Goal: Task Accomplishment & Management: Use online tool/utility

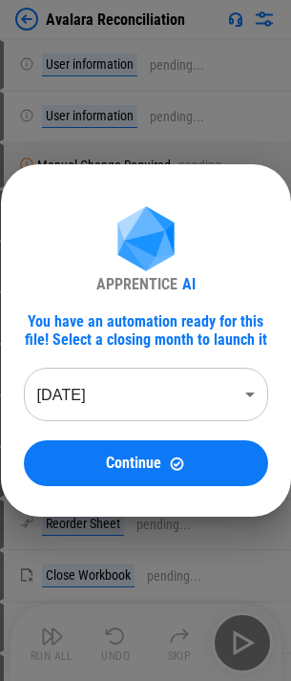
click at [243, 55] on div "APPRENTICE AI You have an automation ready for this file! Select a closing mont…" at bounding box center [145, 340] width 291 height 681
click at [133, 403] on body "Avalara Reconciliation User information pending... User information pending... …" at bounding box center [145, 340] width 291 height 681
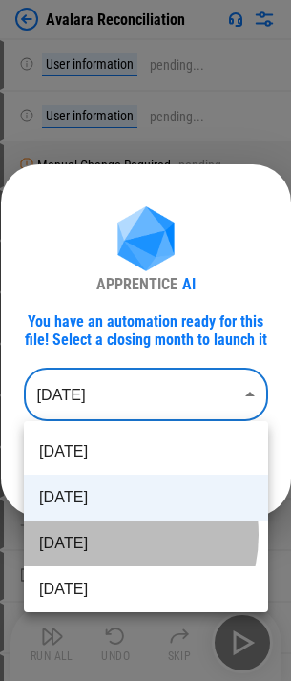
click at [108, 535] on li "Jun 2025" at bounding box center [146, 544] width 245 height 46
type input "********"
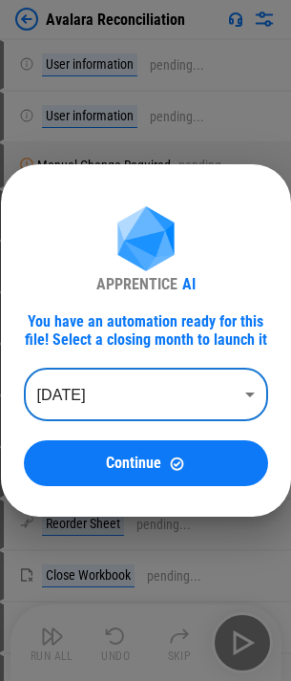
click at [97, 464] on div "Continue" at bounding box center [146, 464] width 199 height 16
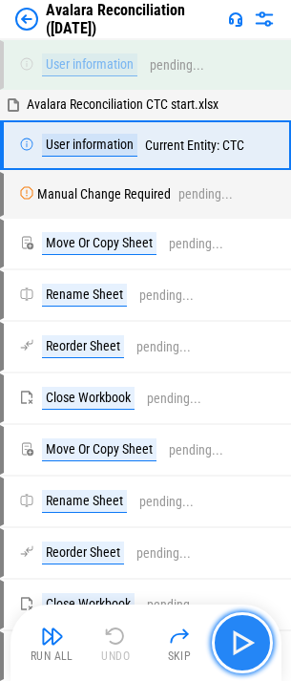
click at [239, 643] on img "button" at bounding box center [242, 643] width 31 height 31
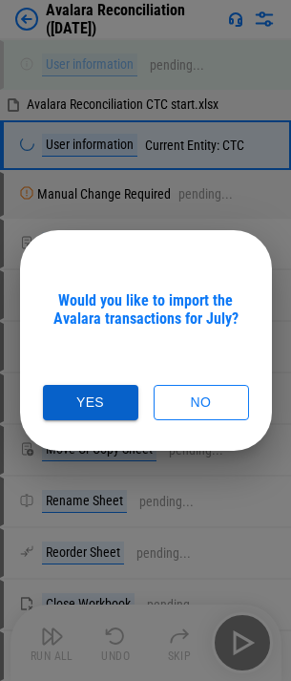
click at [98, 394] on button "Yes" at bounding box center [91, 402] width 96 height 35
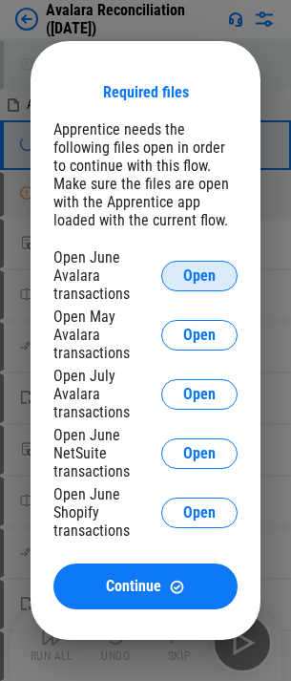
click at [190, 284] on span "Open" at bounding box center [199, 276] width 32 height 15
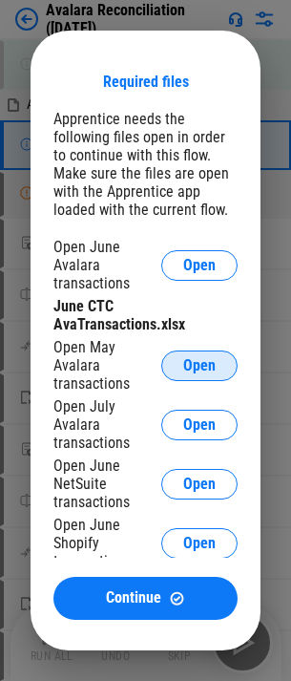
click at [195, 358] on span "Open" at bounding box center [199, 365] width 32 height 15
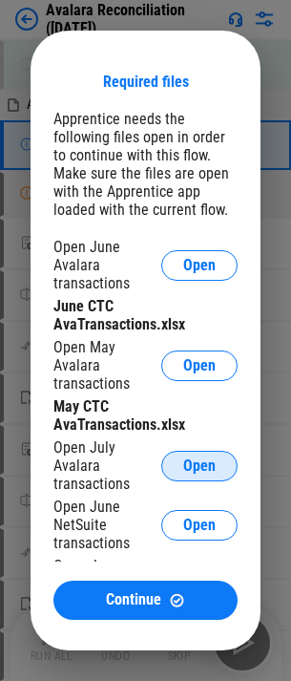
click at [161, 457] on button "Open" at bounding box center [199, 466] width 76 height 31
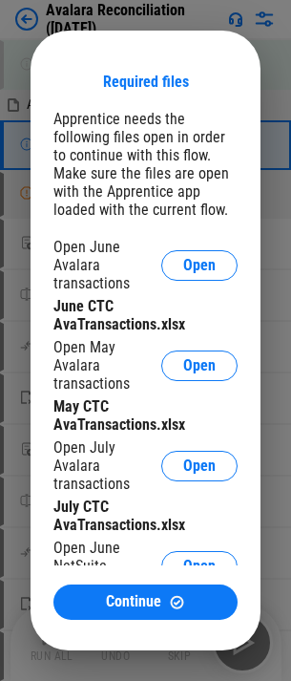
scroll to position [92, 0]
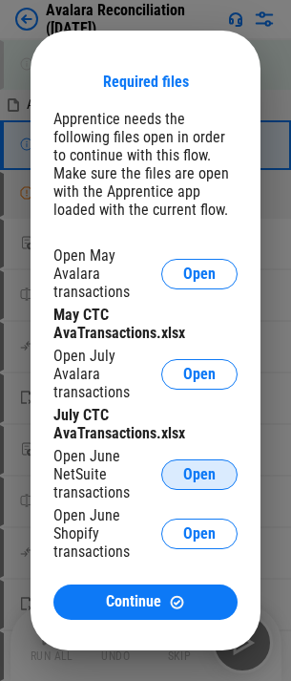
click at [183, 477] on span "Open" at bounding box center [199, 474] width 32 height 15
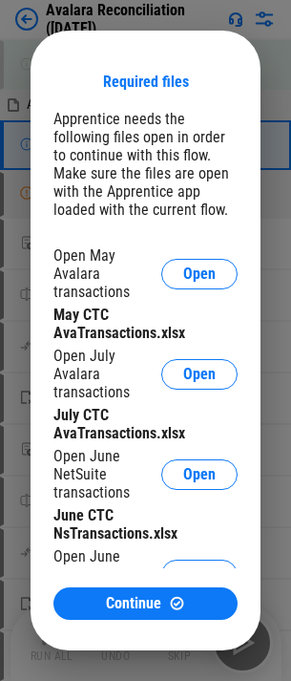
scroll to position [130, 0]
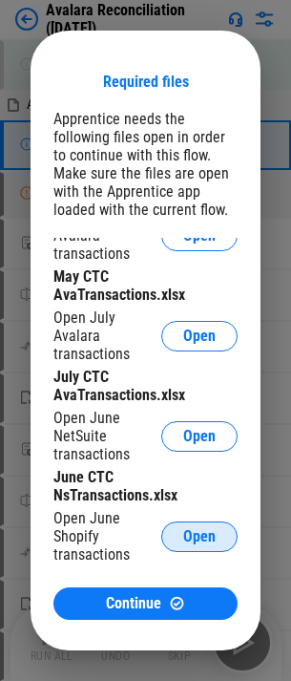
click at [170, 522] on button "Open" at bounding box center [199, 537] width 76 height 31
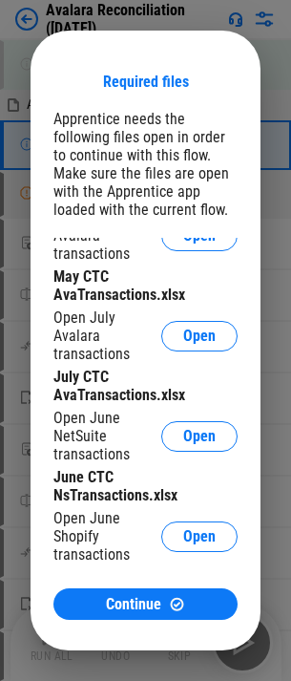
drag, startPoint x: 142, startPoint y: 612, endPoint x: 98, endPoint y: 429, distance: 187.7
click at [142, 612] on span "Continue" at bounding box center [133, 604] width 55 height 15
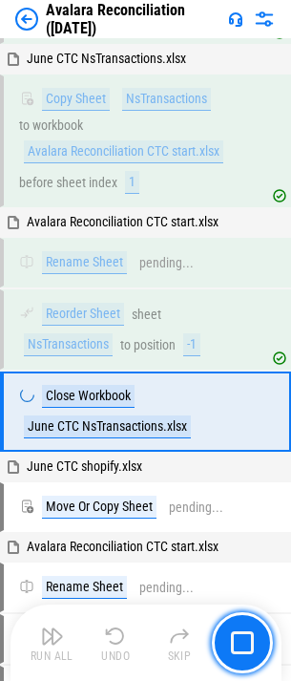
scroll to position [24147, 0]
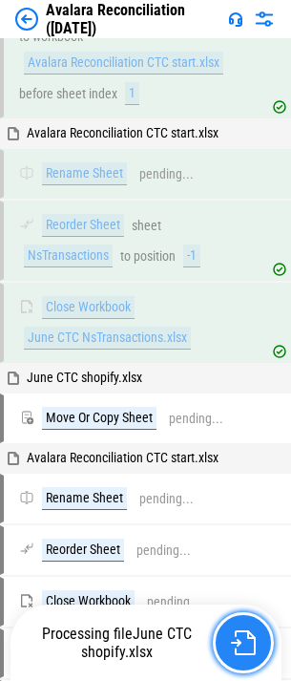
click at [226, 634] on button "button" at bounding box center [243, 643] width 61 height 61
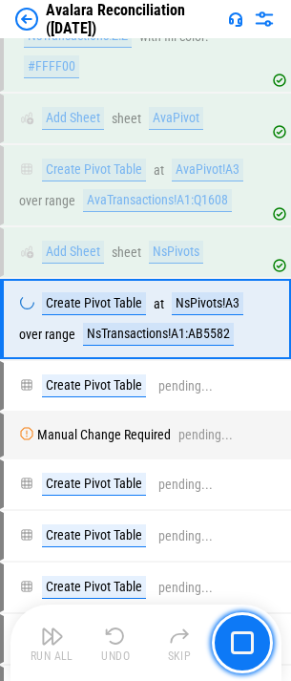
scroll to position [28242, 0]
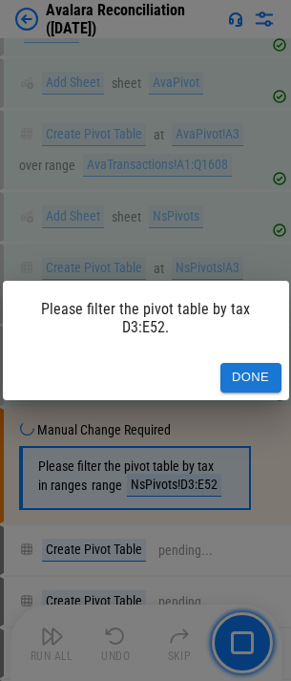
click at [268, 378] on button "Done" at bounding box center [251, 378] width 61 height 30
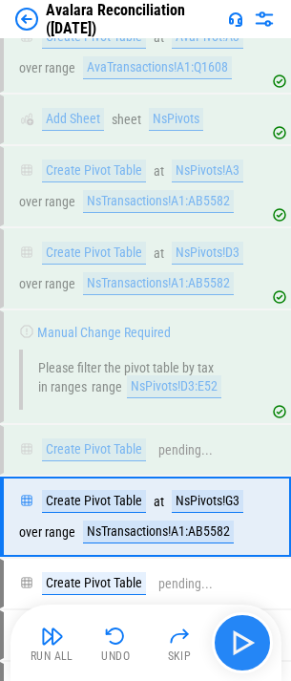
scroll to position [28573, 0]
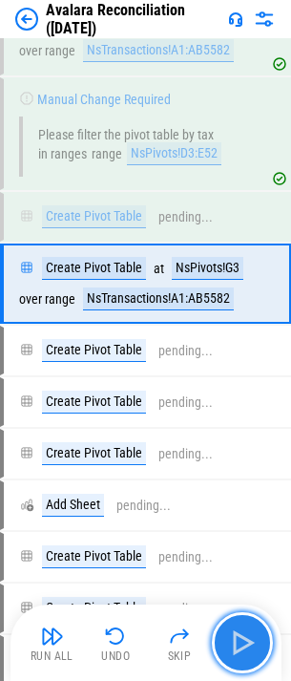
click at [243, 644] on img "button" at bounding box center [242, 643] width 31 height 31
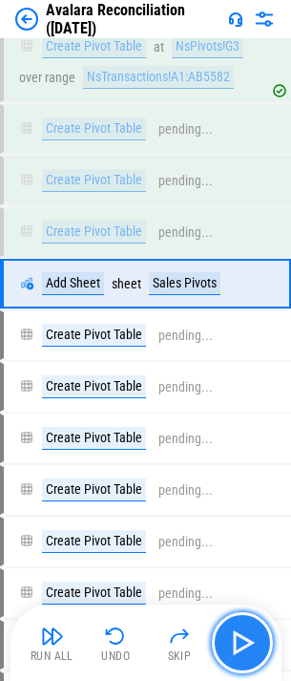
click at [243, 649] on img "button" at bounding box center [242, 643] width 31 height 31
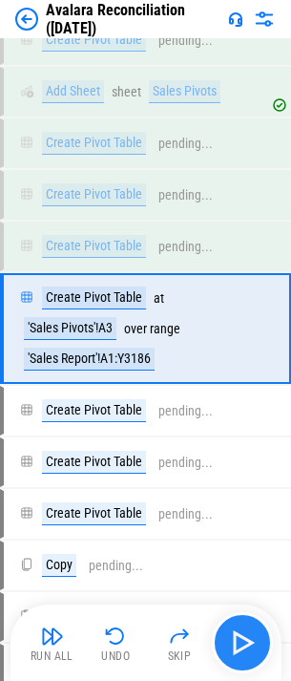
scroll to position [29032, 0]
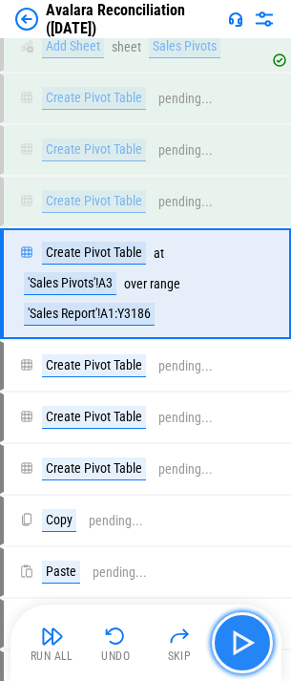
click at [245, 643] on img "button" at bounding box center [242, 643] width 31 height 31
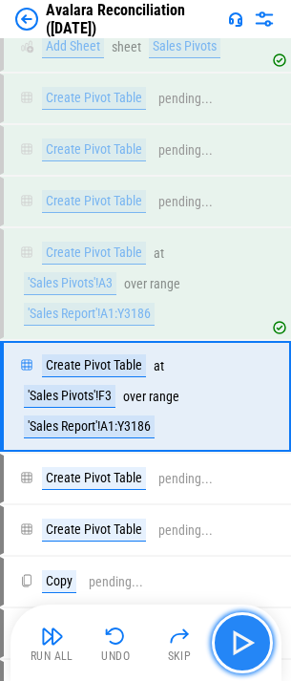
click at [242, 637] on img "button" at bounding box center [242, 643] width 31 height 31
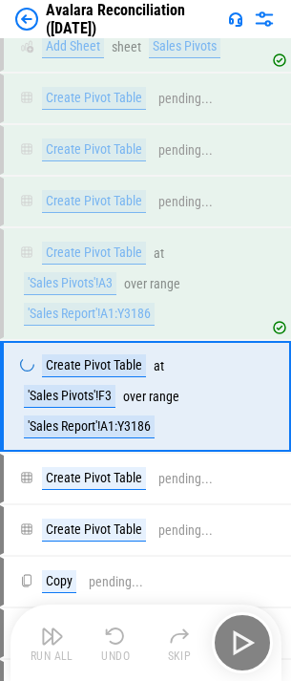
click at [251, 639] on div "Run All Undo Skip" at bounding box center [148, 643] width 252 height 61
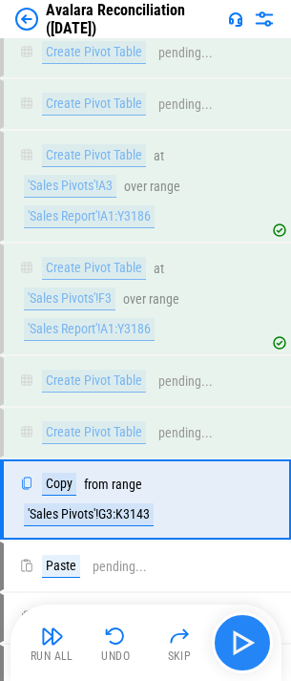
scroll to position [29345, 0]
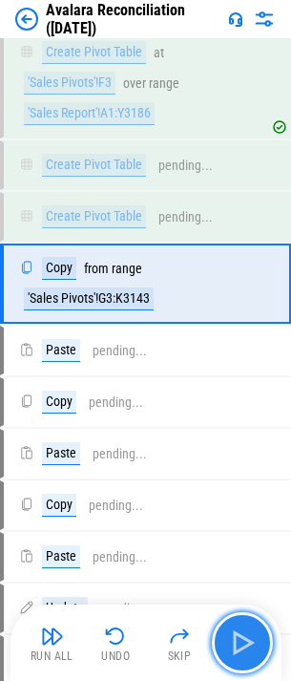
click at [244, 627] on button "button" at bounding box center [242, 643] width 61 height 61
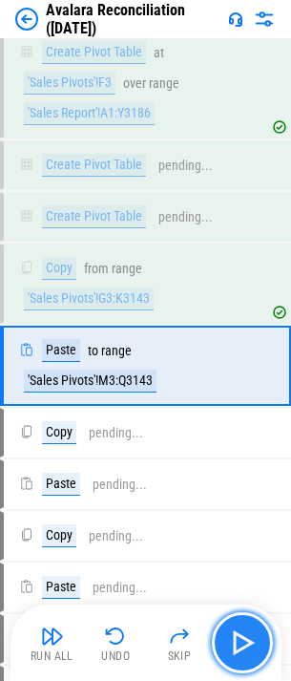
click at [245, 636] on img "button" at bounding box center [242, 643] width 31 height 31
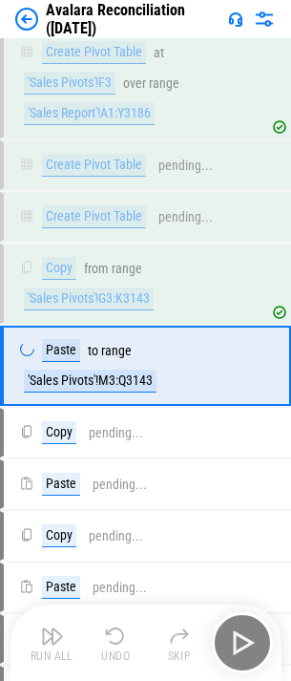
click at [243, 640] on div "Run All Undo Skip" at bounding box center [148, 643] width 252 height 61
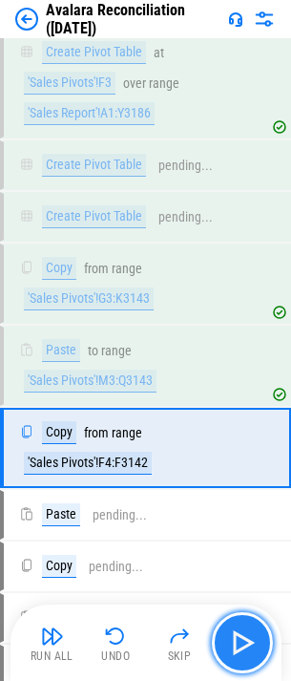
click at [236, 638] on img "button" at bounding box center [242, 643] width 31 height 31
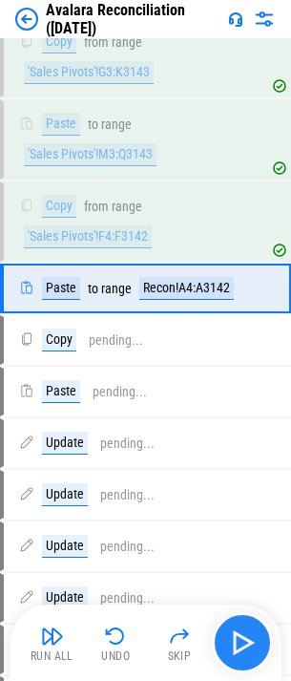
scroll to position [29576, 0]
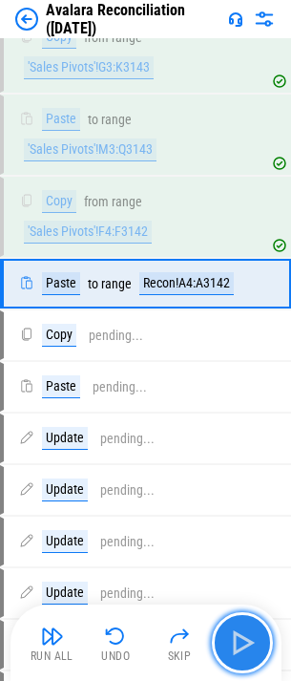
click at [236, 638] on img "button" at bounding box center [242, 643] width 31 height 31
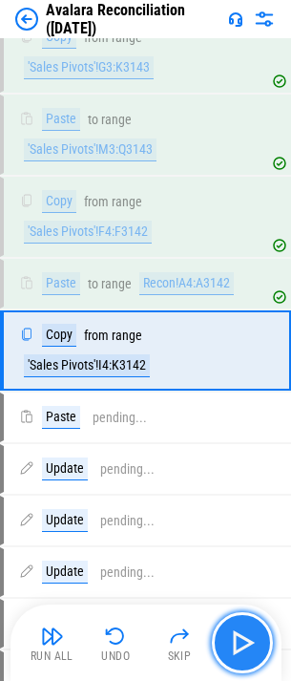
click at [243, 638] on img "button" at bounding box center [242, 643] width 31 height 31
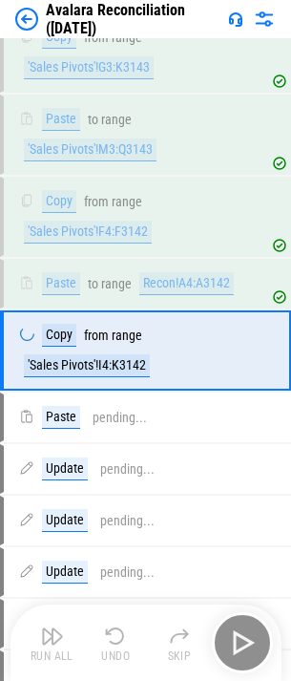
click at [243, 638] on div "Run All Undo Skip" at bounding box center [148, 643] width 252 height 61
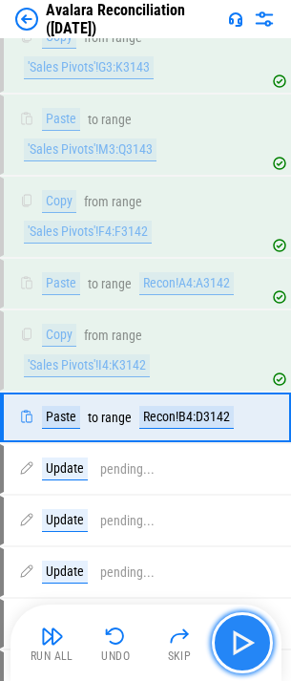
click at [243, 638] on img "button" at bounding box center [242, 643] width 31 height 31
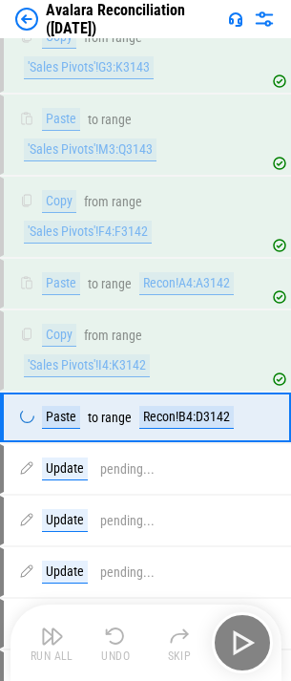
click at [243, 638] on div "Run All Undo Skip" at bounding box center [148, 643] width 252 height 61
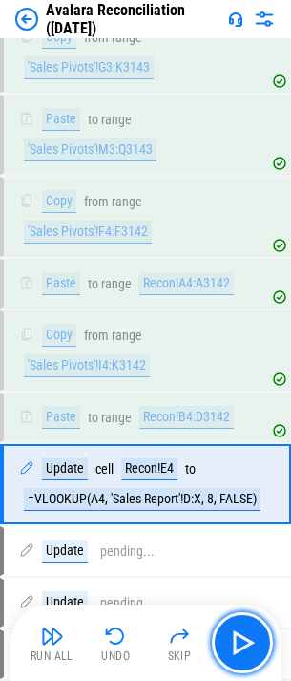
click at [243, 638] on img "button" at bounding box center [242, 643] width 31 height 31
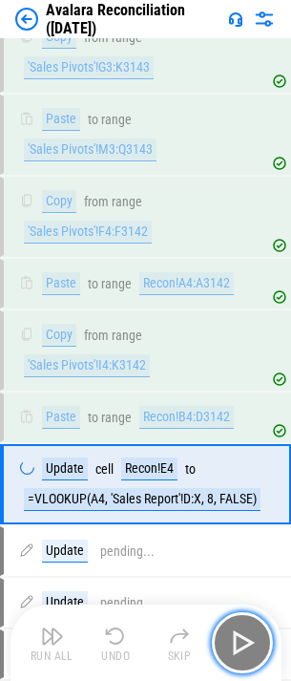
click at [243, 638] on img "button" at bounding box center [242, 643] width 31 height 31
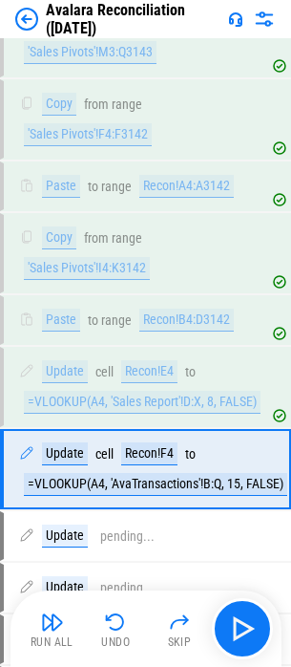
click at [243, 638] on div "Run All Undo Skip" at bounding box center [148, 628] width 252 height 61
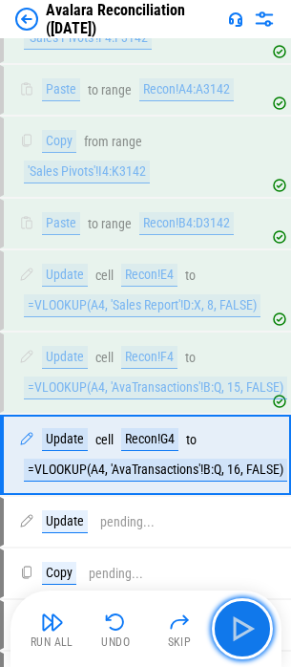
click at [243, 638] on img "button" at bounding box center [242, 628] width 31 height 31
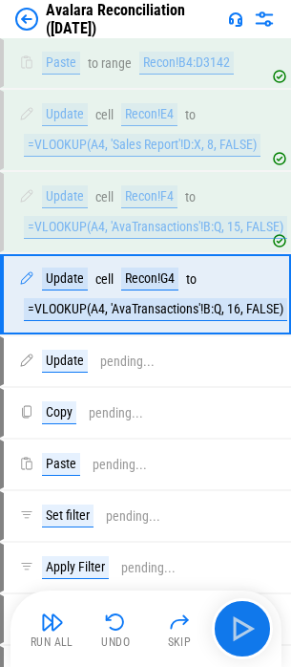
click at [243, 638] on div "Run All Undo Skip" at bounding box center [148, 628] width 252 height 61
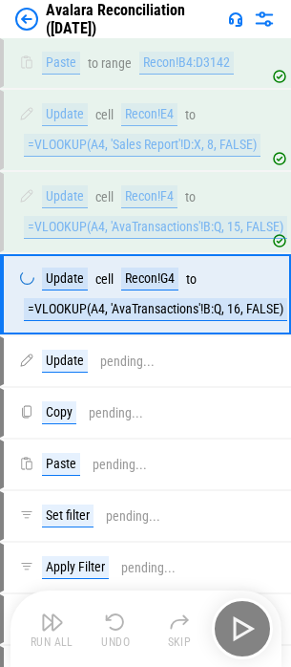
click at [243, 638] on div "Run All Undo Skip" at bounding box center [148, 628] width 252 height 61
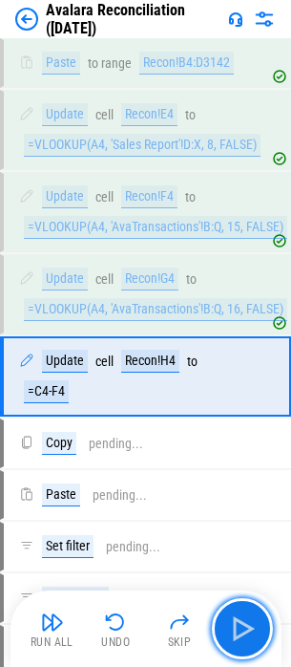
click at [243, 638] on img "button" at bounding box center [242, 628] width 31 height 31
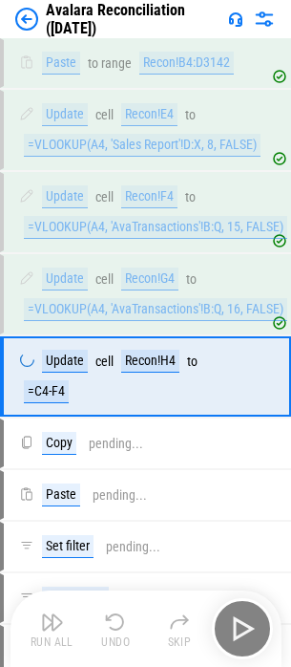
click at [243, 638] on div "Run All Undo Skip" at bounding box center [148, 628] width 252 height 61
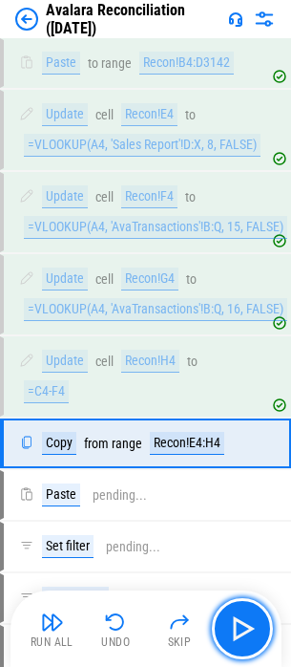
click at [243, 638] on img "button" at bounding box center [242, 628] width 31 height 31
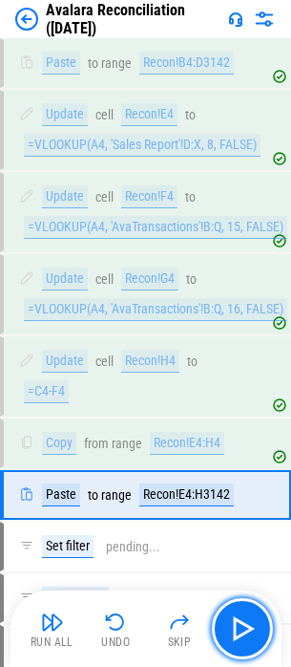
click at [243, 638] on img "button" at bounding box center [242, 628] width 31 height 31
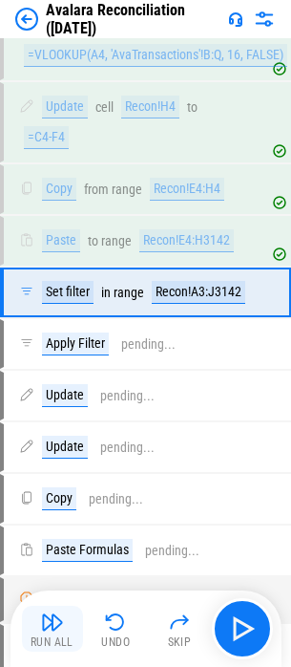
scroll to position [30200, 0]
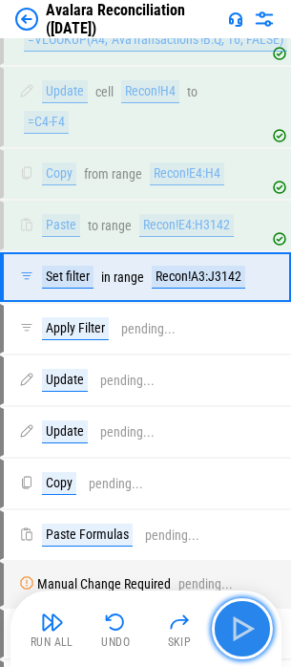
click at [223, 621] on button "button" at bounding box center [242, 628] width 61 height 61
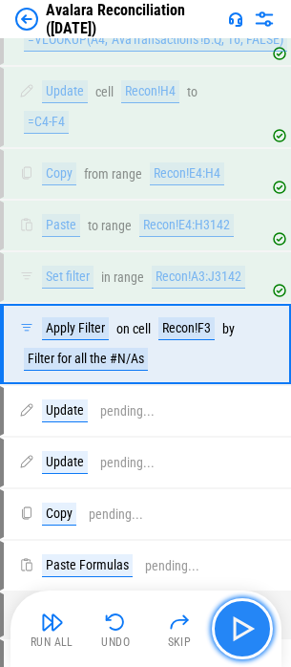
click at [226, 622] on button "button" at bounding box center [242, 628] width 61 height 61
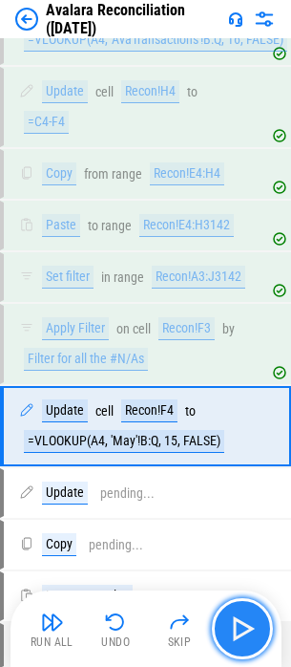
click at [226, 622] on button "button" at bounding box center [242, 628] width 61 height 61
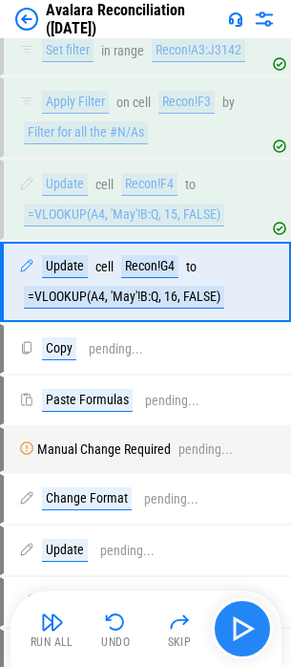
scroll to position [30431, 0]
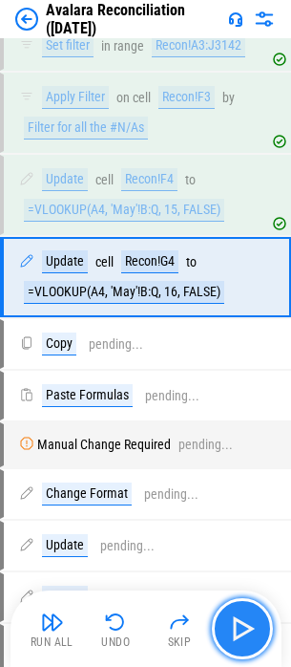
click at [226, 622] on button "button" at bounding box center [242, 628] width 61 height 61
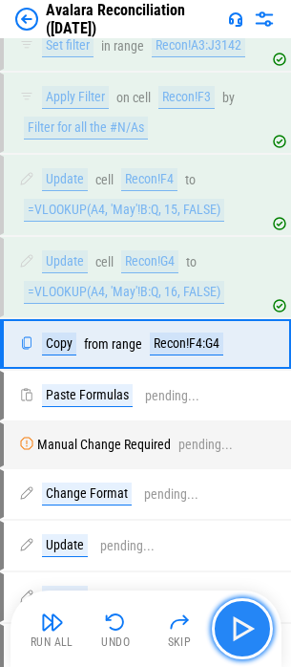
click at [226, 622] on button "button" at bounding box center [242, 628] width 61 height 61
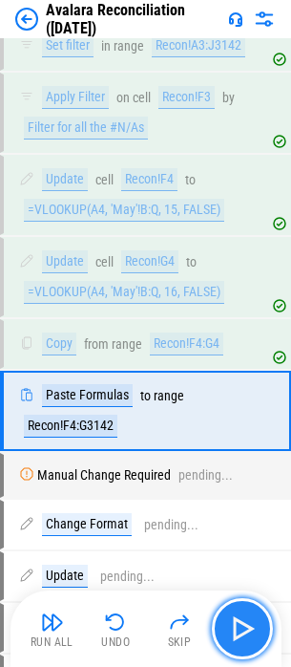
click at [226, 622] on button "button" at bounding box center [242, 628] width 61 height 61
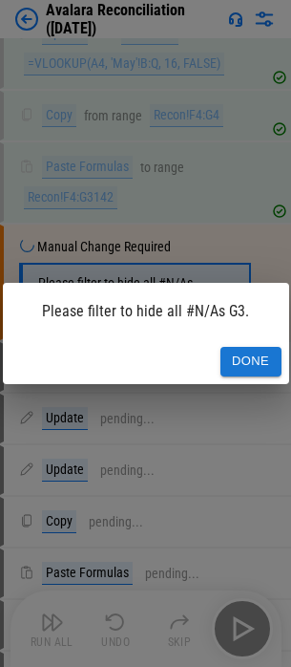
scroll to position [30666, 0]
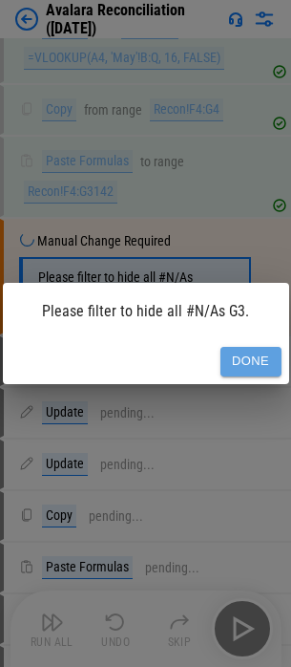
click at [254, 354] on button "Done" at bounding box center [251, 362] width 61 height 30
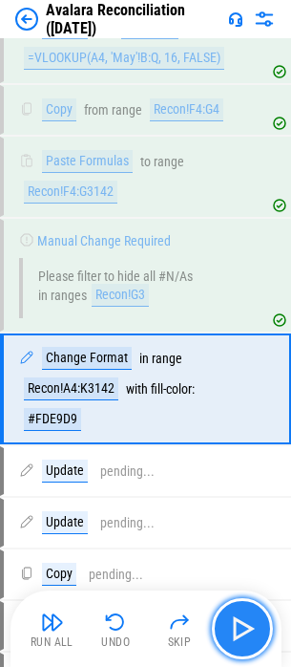
click at [239, 614] on img "button" at bounding box center [242, 628] width 31 height 31
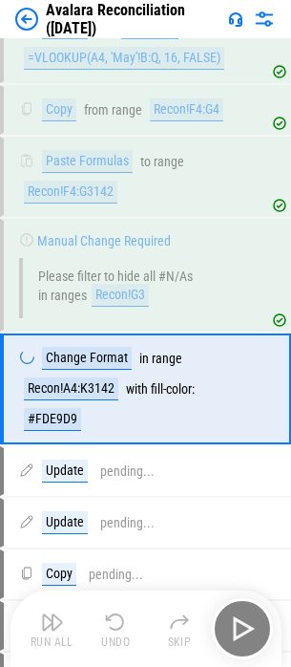
scroll to position [30761, 0]
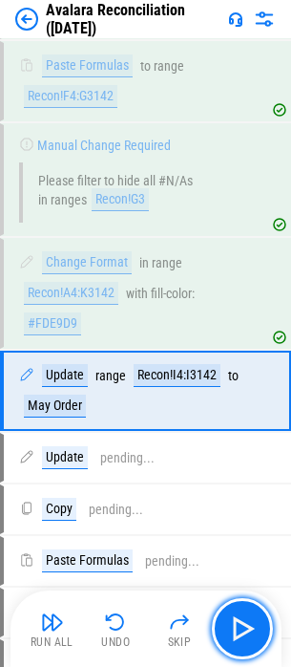
click at [257, 616] on img "button" at bounding box center [242, 628] width 31 height 31
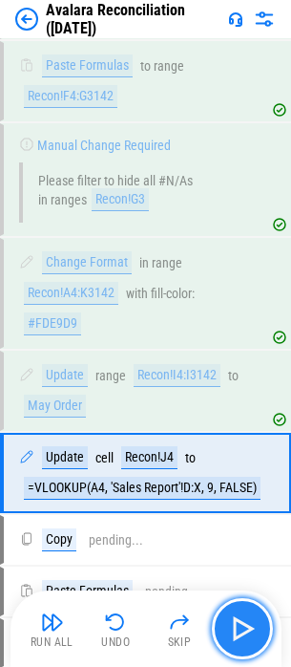
click at [254, 616] on img "button" at bounding box center [242, 628] width 31 height 31
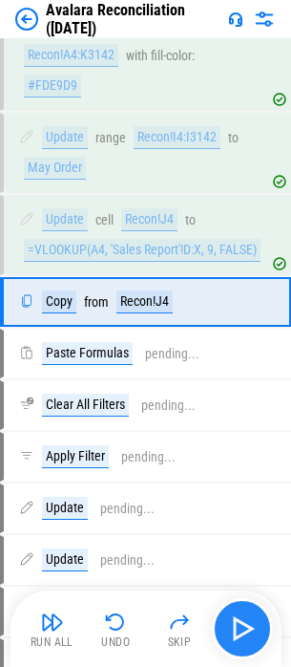
scroll to position [31024, 0]
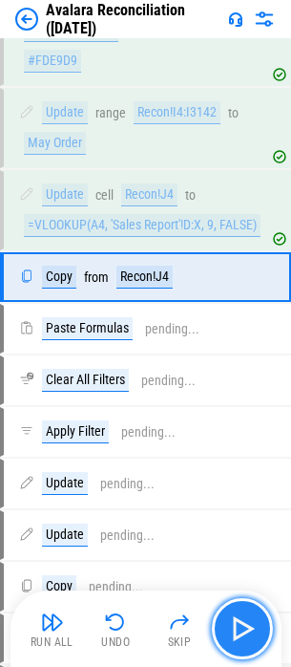
click at [252, 619] on img "button" at bounding box center [242, 628] width 31 height 31
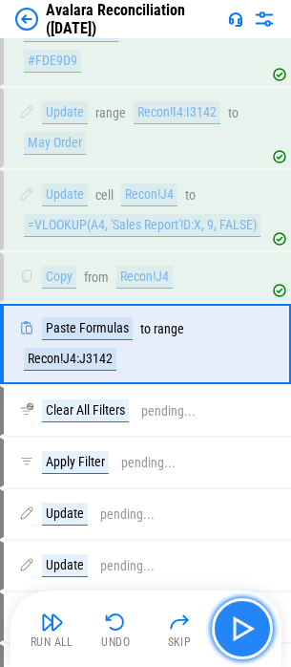
click at [252, 619] on img "button" at bounding box center [242, 628] width 31 height 31
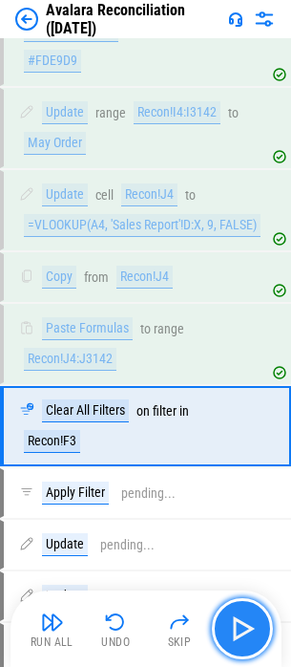
click at [243, 609] on button "button" at bounding box center [242, 628] width 61 height 61
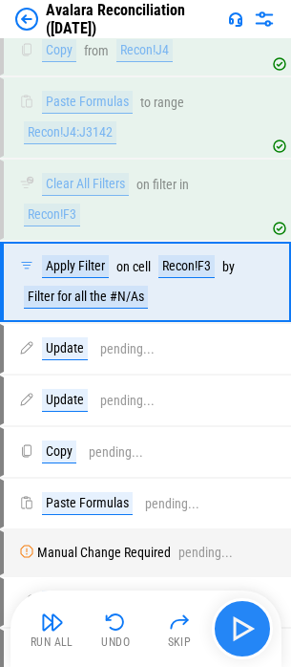
scroll to position [31255, 0]
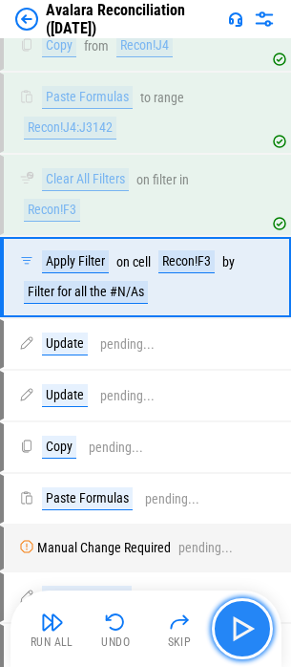
click at [223, 621] on button "button" at bounding box center [242, 628] width 61 height 61
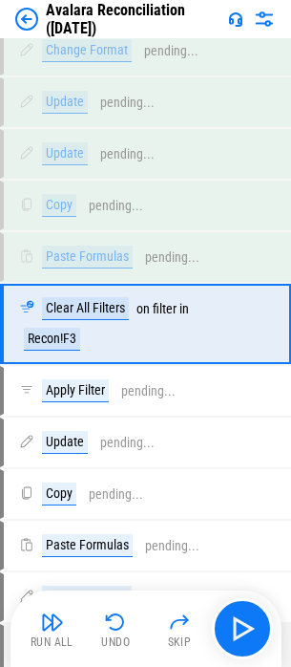
scroll to position [31850, 0]
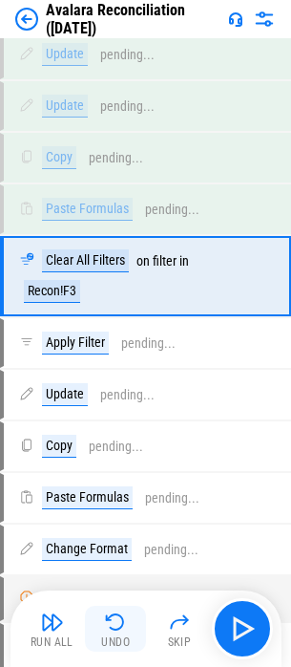
click at [118, 621] on img "button" at bounding box center [115, 622] width 23 height 23
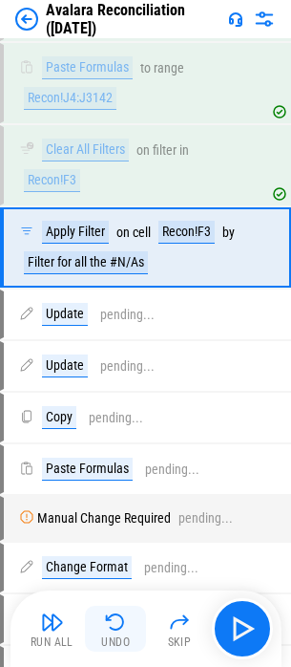
scroll to position [31255, 0]
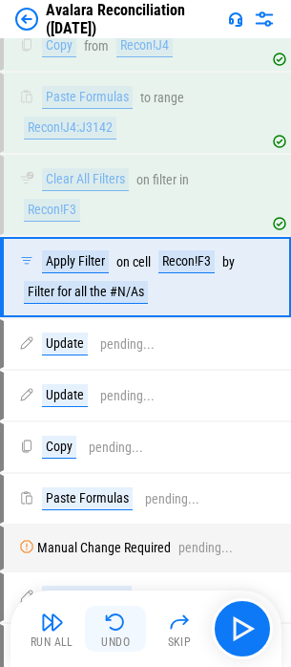
click at [118, 621] on img "button" at bounding box center [115, 622] width 23 height 23
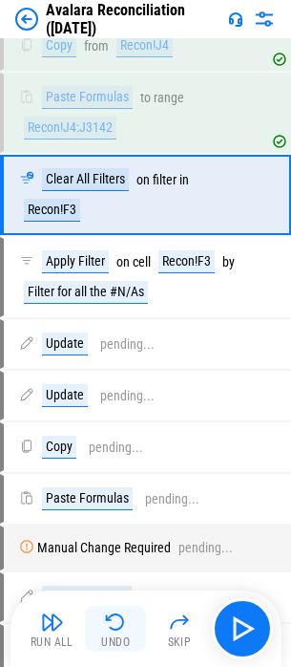
click at [124, 619] on img "button" at bounding box center [115, 622] width 23 height 23
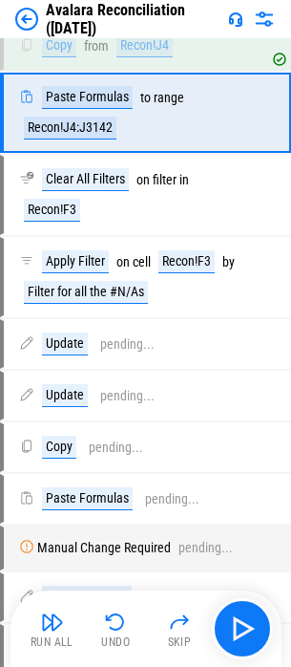
click at [118, 628] on img "button" at bounding box center [115, 622] width 23 height 23
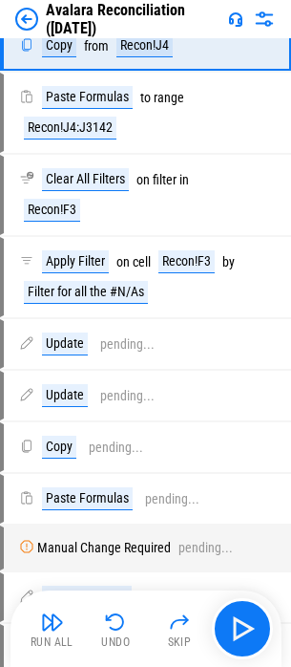
click at [118, 628] on img "button" at bounding box center [115, 622] width 23 height 23
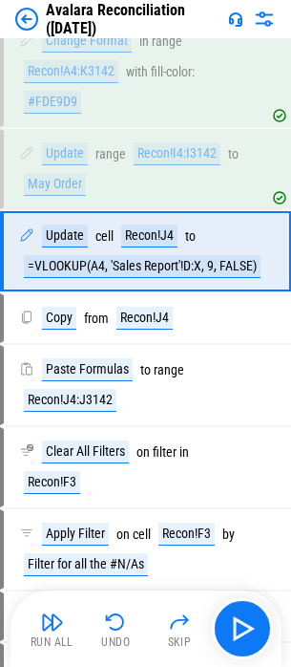
scroll to position [30957, 0]
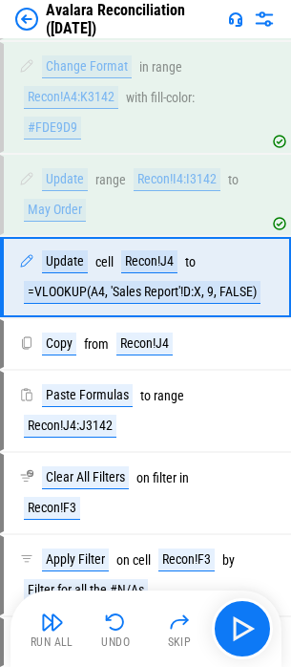
click at [118, 628] on img "button" at bounding box center [115, 622] width 23 height 23
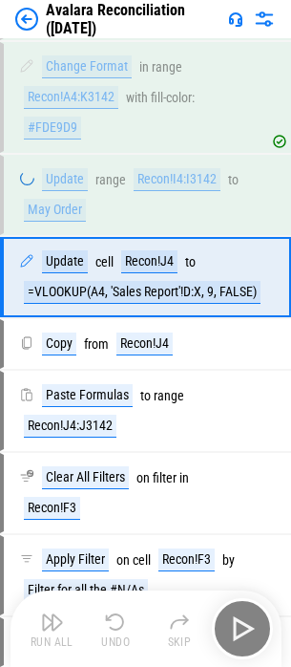
click at [119, 625] on div "Run All Undo Skip" at bounding box center [148, 628] width 252 height 61
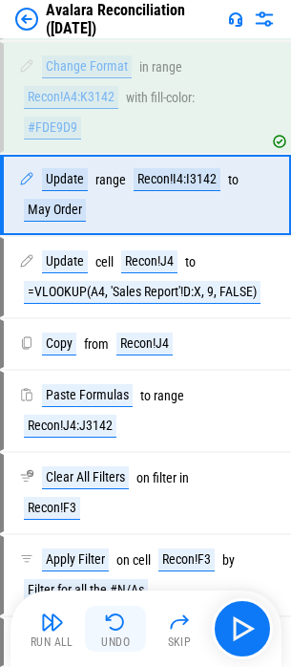
click at [121, 623] on img "button" at bounding box center [115, 622] width 23 height 23
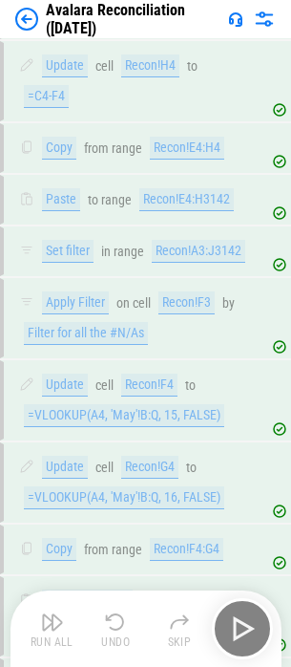
scroll to position [30193, 0]
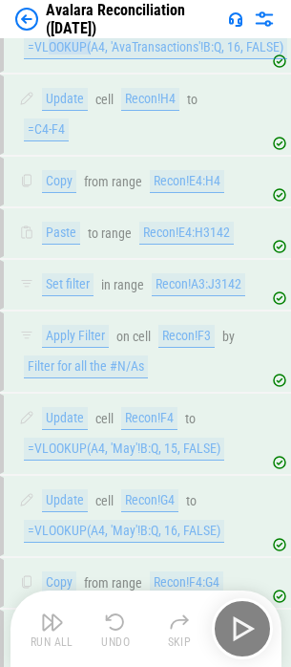
drag, startPoint x: 49, startPoint y: 105, endPoint x: 90, endPoint y: 100, distance: 41.4
click at [90, 59] on div "=VLOOKUP(A4, 'AvaTransactions'!B:Q, 16, FALSE)" at bounding box center [156, 47] width 264 height 23
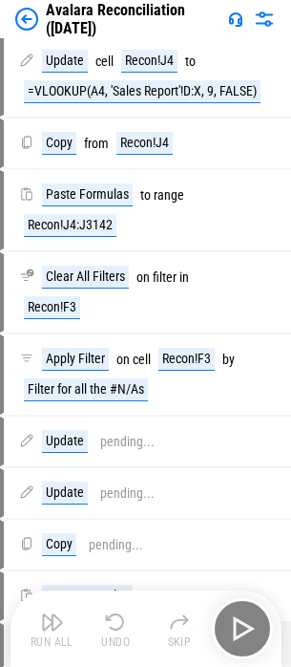
scroll to position [31148, 0]
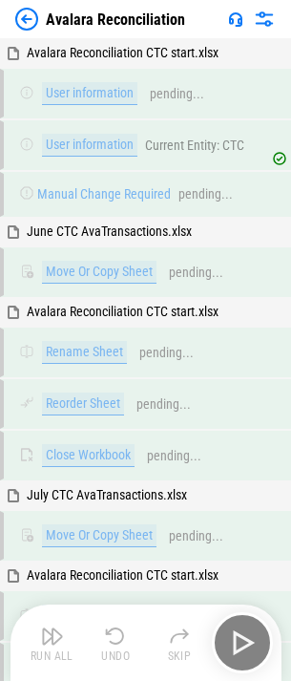
click at [247, 641] on div "Run All Undo Skip" at bounding box center [148, 643] width 252 height 61
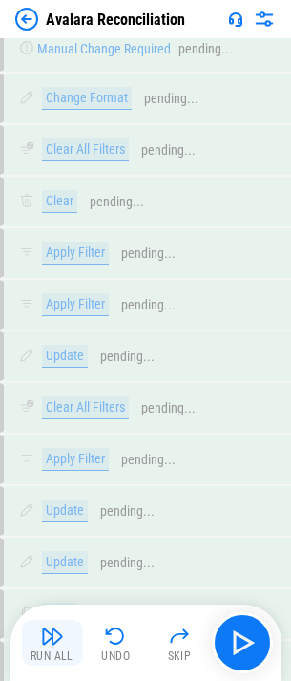
click at [65, 640] on button "Run All" at bounding box center [52, 643] width 61 height 46
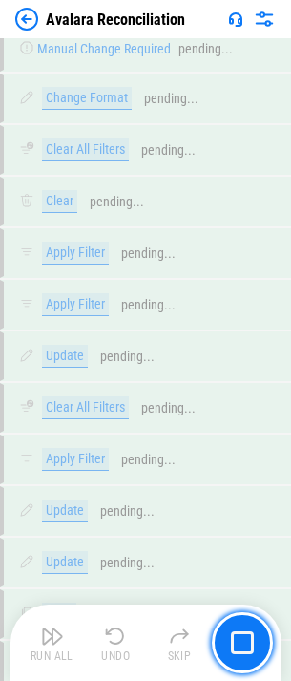
scroll to position [22551, 0]
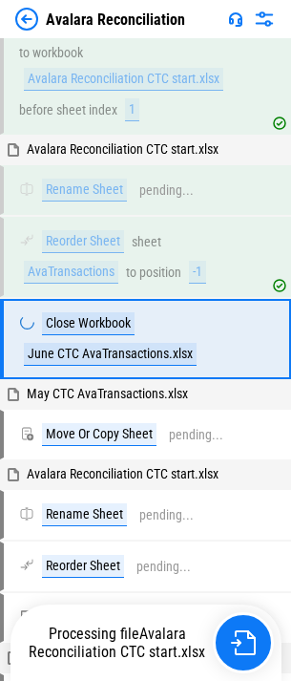
scroll to position [22822, 0]
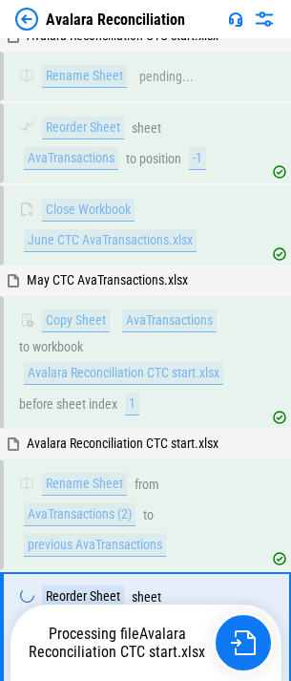
scroll to position [23224, 0]
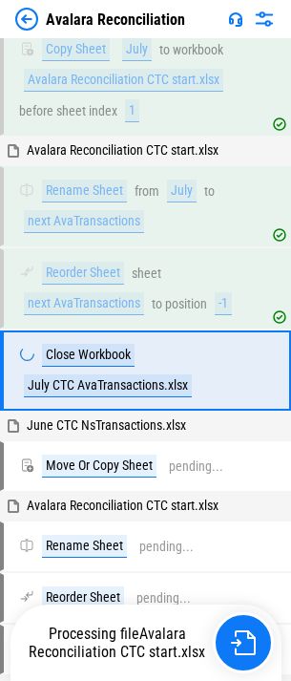
scroll to position [23739, 0]
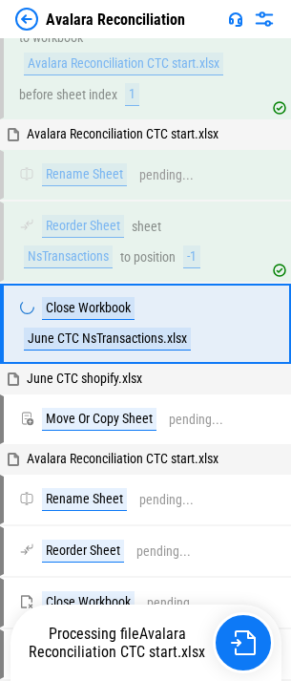
scroll to position [24147, 0]
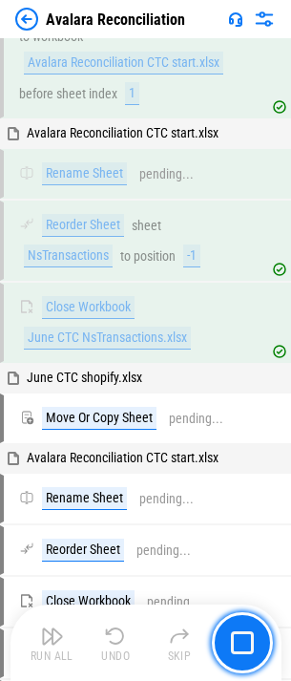
click at [224, 626] on button "button" at bounding box center [242, 643] width 61 height 61
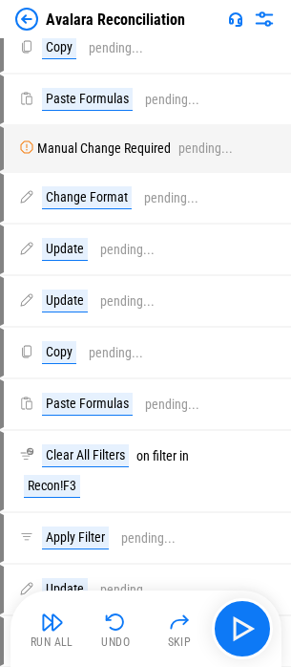
scroll to position [31793, 0]
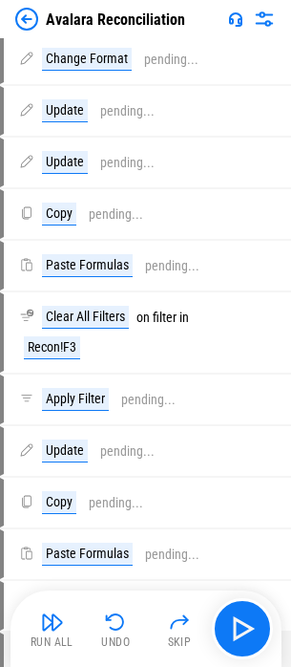
click at [15, 17] on img at bounding box center [26, 19] width 23 height 23
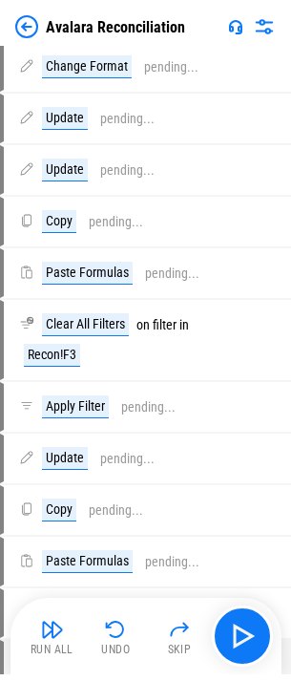
scroll to position [0, 0]
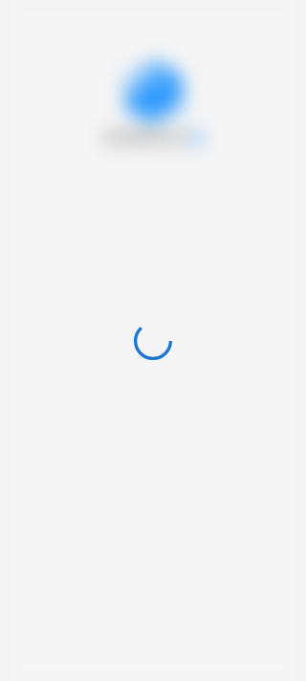
click at [31, 18] on div at bounding box center [153, 340] width 306 height 681
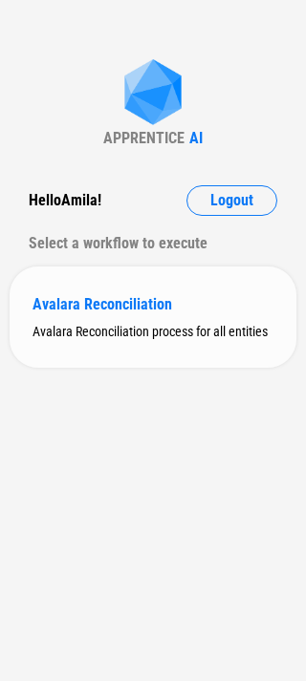
click at [107, 307] on div "Avalara Reconciliation" at bounding box center [152, 304] width 241 height 18
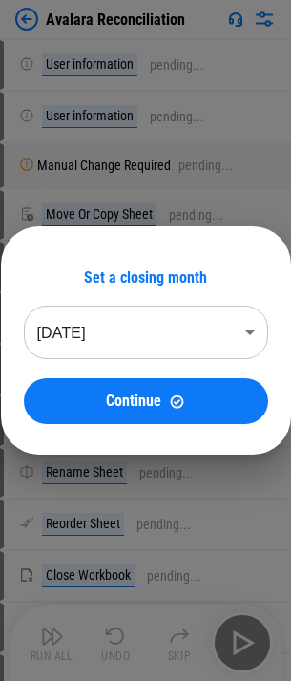
click at [132, 344] on body "Avalara Reconciliation User information pending... User information pending... …" at bounding box center [145, 340] width 291 height 681
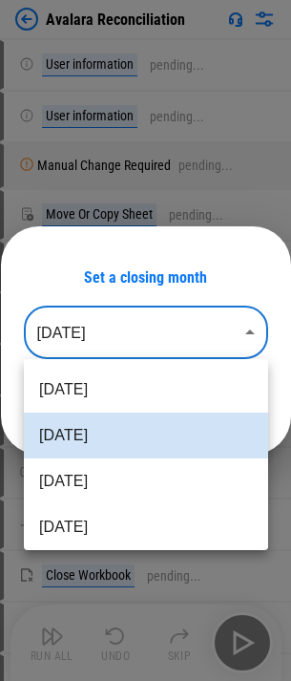
click at [117, 489] on li "Jun 2025" at bounding box center [146, 482] width 245 height 46
type input "********"
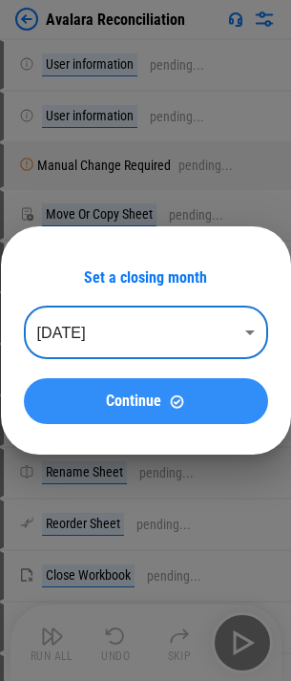
click at [120, 405] on span "Continue" at bounding box center [133, 401] width 55 height 15
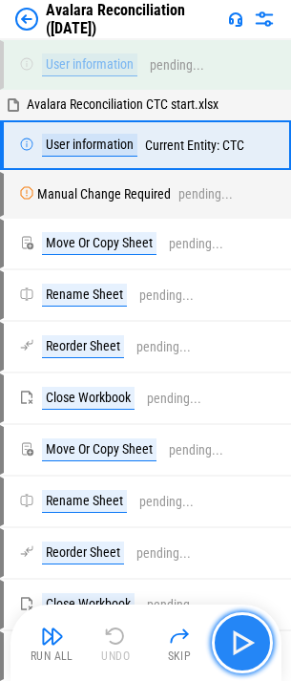
click at [231, 636] on img "button" at bounding box center [242, 643] width 31 height 31
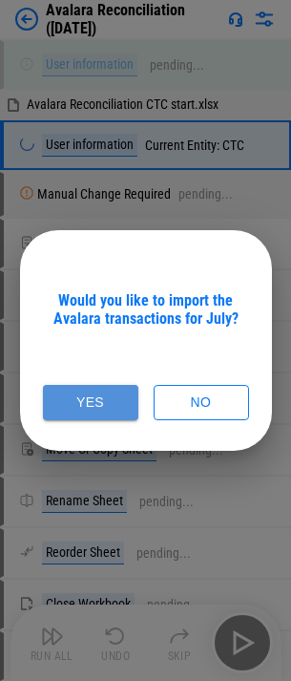
click at [113, 408] on button "Yes" at bounding box center [91, 402] width 96 height 35
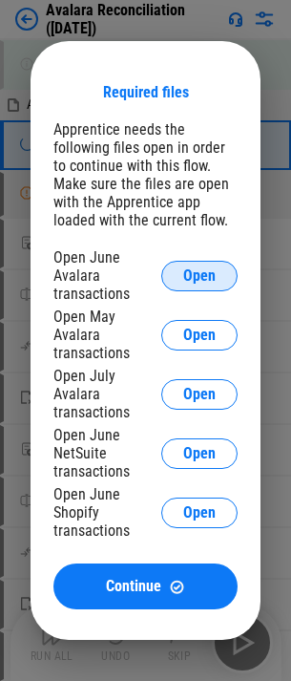
click at [200, 284] on span "Open" at bounding box center [199, 276] width 32 height 15
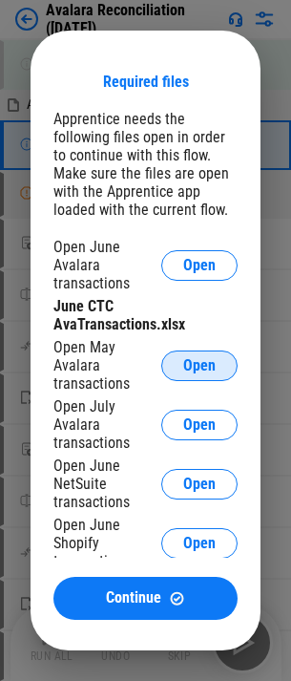
click at [187, 375] on button "Open" at bounding box center [199, 366] width 76 height 31
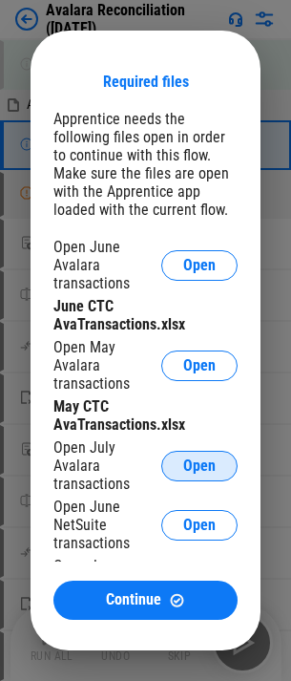
click at [194, 466] on span "Open" at bounding box center [199, 466] width 32 height 15
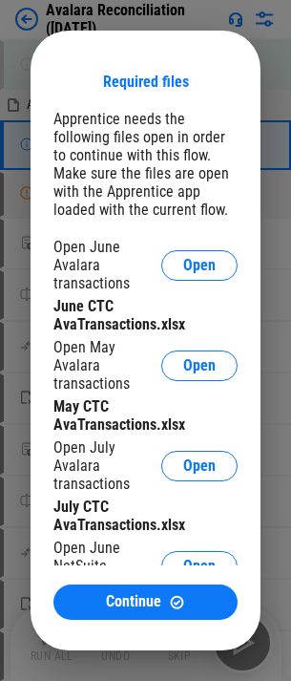
scroll to position [92, 0]
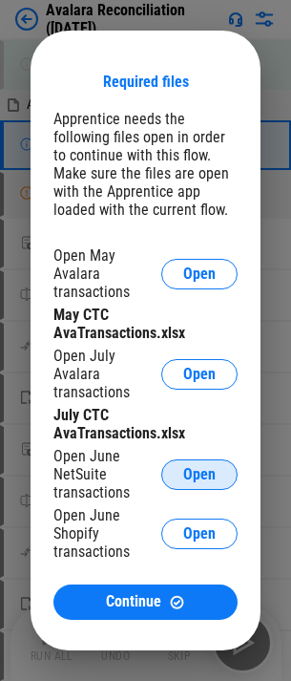
click at [194, 477] on span "Open" at bounding box center [199, 474] width 32 height 15
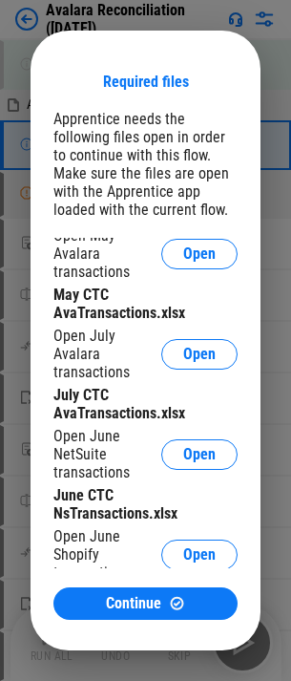
scroll to position [130, 0]
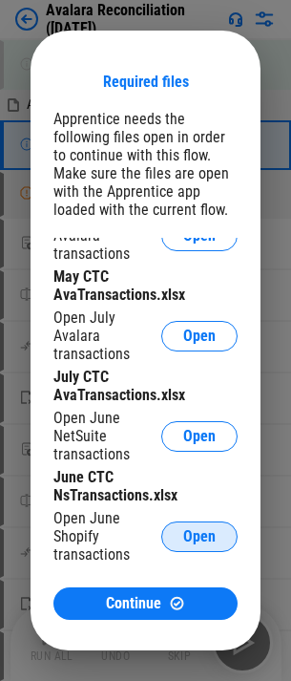
click at [205, 528] on button "Open" at bounding box center [199, 537] width 76 height 31
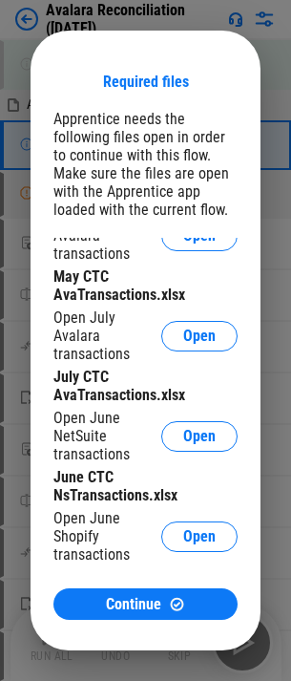
drag, startPoint x: 144, startPoint y: 616, endPoint x: 91, endPoint y: 662, distance: 70.5
click at [144, 616] on button "Continue" at bounding box center [146, 605] width 184 height 32
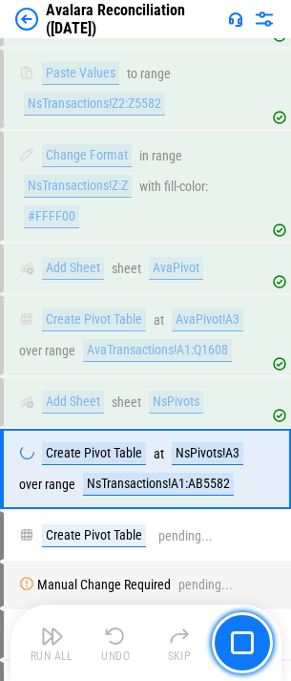
scroll to position [28242, 0]
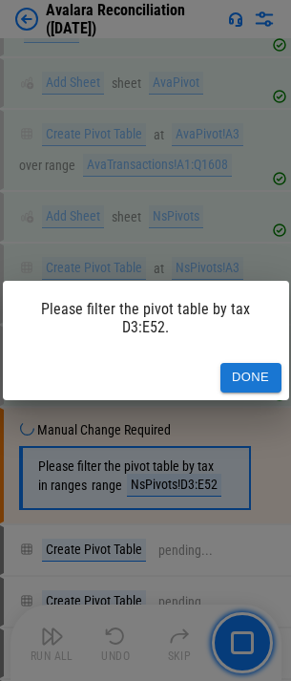
click at [253, 374] on button "Done" at bounding box center [251, 378] width 61 height 30
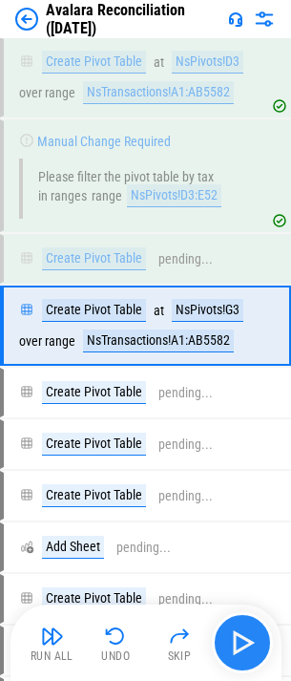
scroll to position [28573, 0]
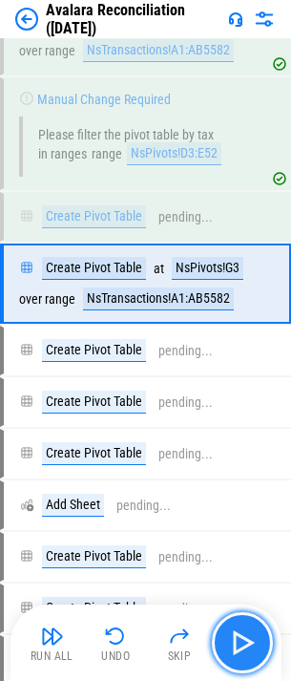
click at [237, 642] on img "button" at bounding box center [242, 643] width 31 height 31
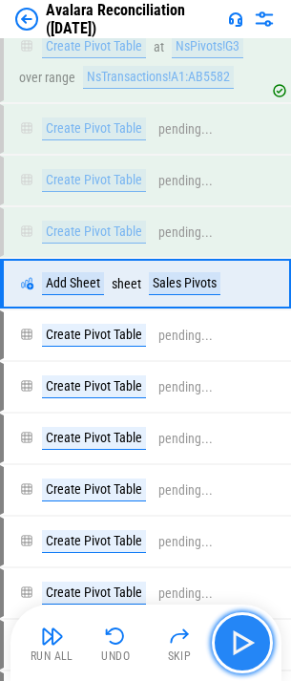
click at [252, 642] on img "button" at bounding box center [242, 643] width 31 height 31
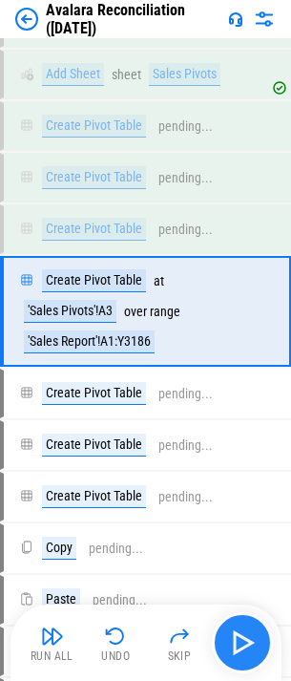
scroll to position [29032, 0]
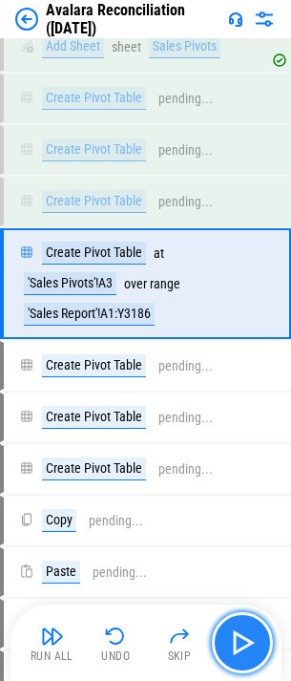
click at [252, 635] on img "button" at bounding box center [242, 643] width 31 height 31
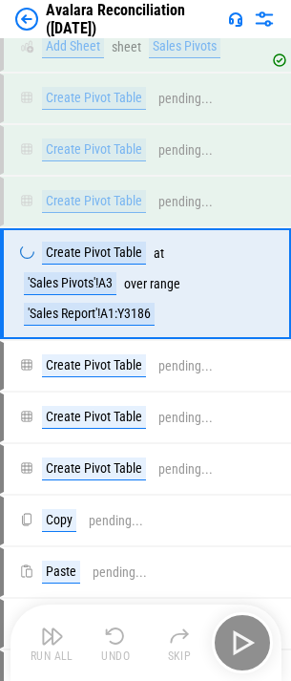
click at [252, 635] on div "Run All Undo Skip" at bounding box center [148, 643] width 252 height 61
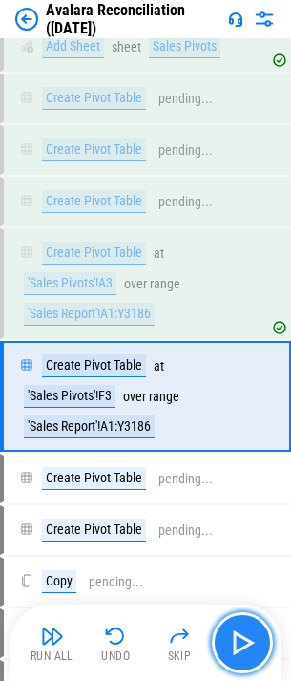
click at [252, 635] on img "button" at bounding box center [242, 643] width 31 height 31
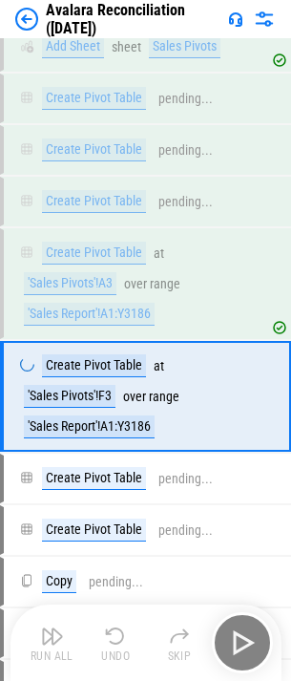
click at [243, 641] on div "Run All Undo Skip" at bounding box center [148, 643] width 252 height 61
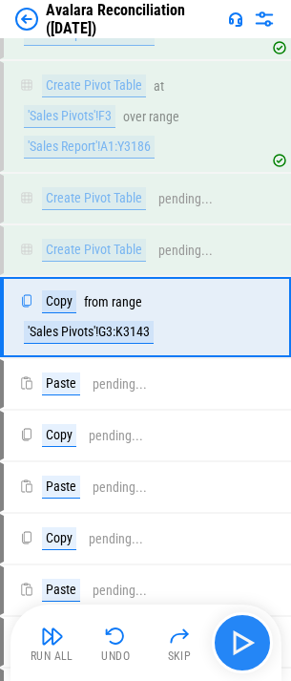
scroll to position [29345, 0]
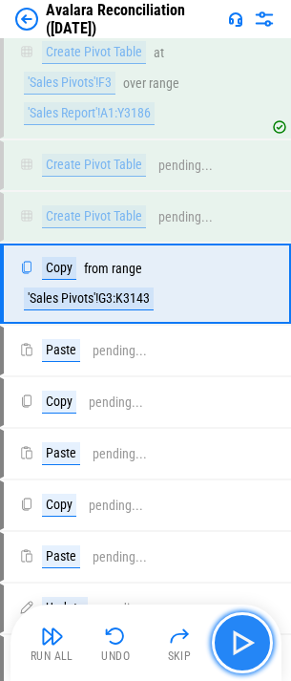
click at [265, 645] on button "button" at bounding box center [242, 643] width 61 height 61
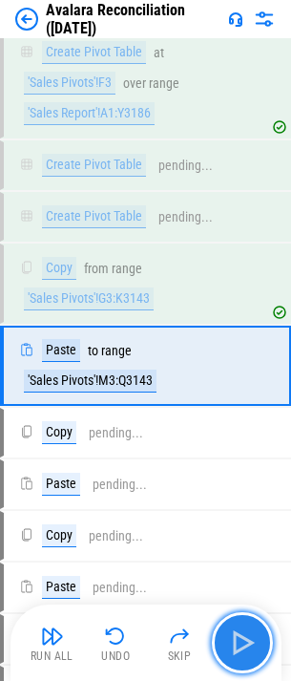
click at [261, 645] on button "button" at bounding box center [242, 643] width 61 height 61
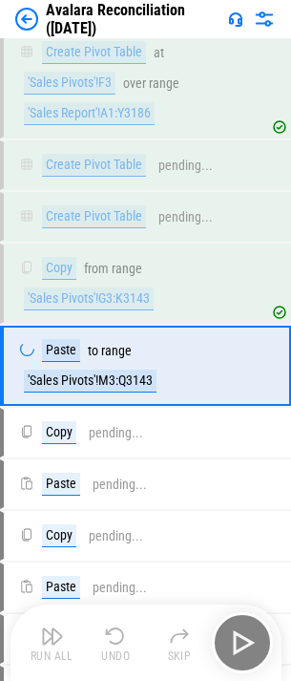
click at [251, 645] on div "Run All Undo Skip" at bounding box center [148, 643] width 252 height 61
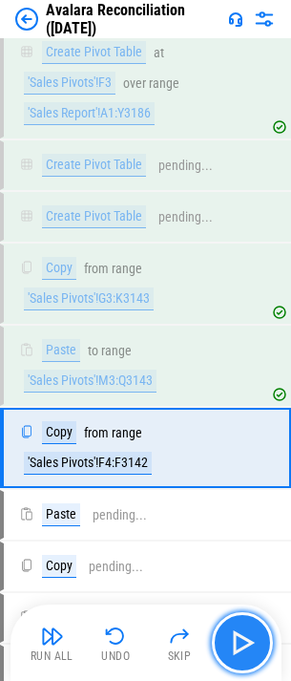
click at [247, 642] on img "button" at bounding box center [242, 643] width 31 height 31
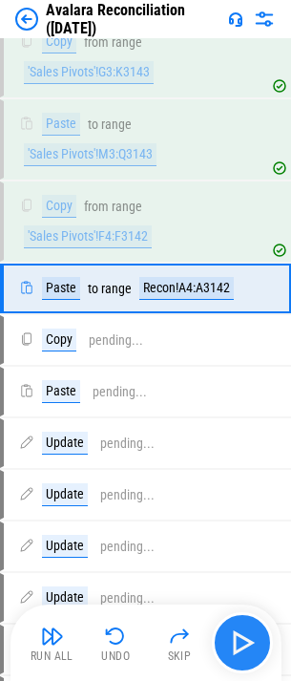
scroll to position [29576, 0]
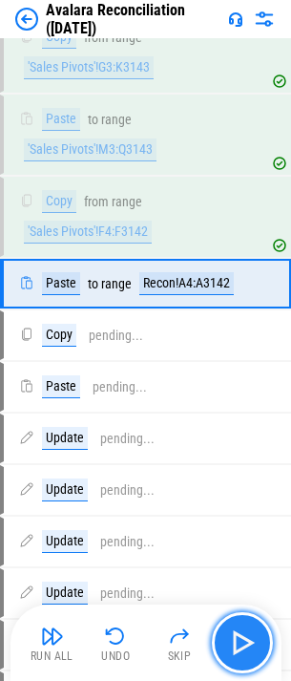
click at [247, 639] on img "button" at bounding box center [242, 643] width 31 height 31
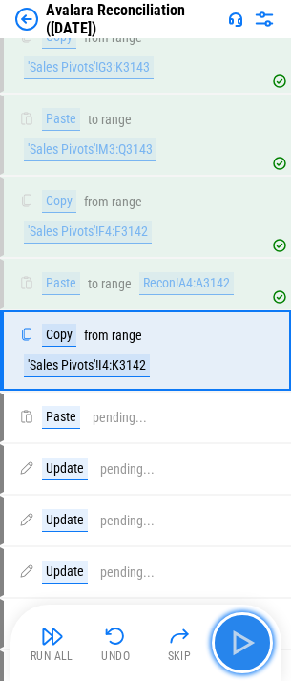
click at [247, 639] on img "button" at bounding box center [242, 643] width 31 height 31
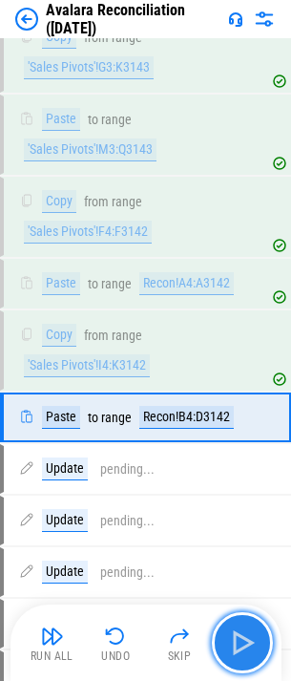
click at [247, 639] on img "button" at bounding box center [242, 643] width 31 height 31
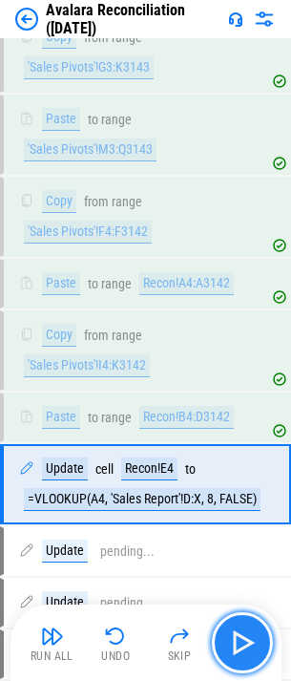
click at [247, 639] on img "button" at bounding box center [242, 643] width 31 height 31
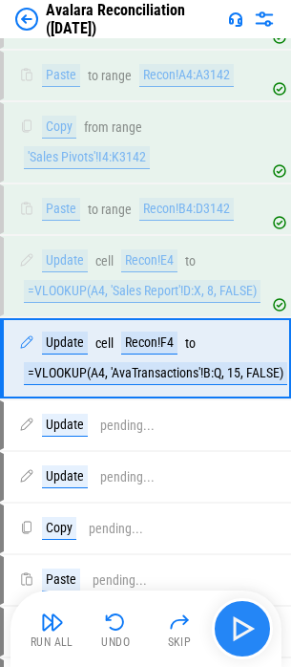
scroll to position [29866, 0]
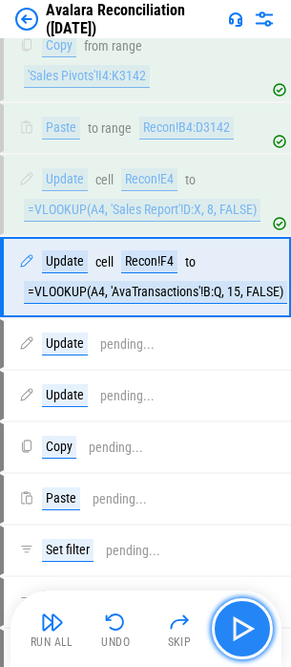
click at [247, 639] on img "button" at bounding box center [242, 628] width 31 height 31
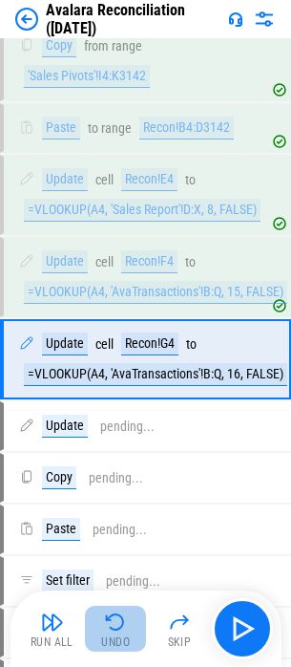
click at [123, 638] on div "Undo" at bounding box center [115, 641] width 29 height 11
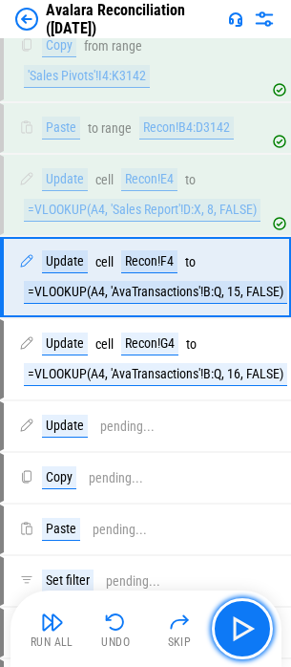
click at [228, 627] on img "button" at bounding box center [242, 628] width 31 height 31
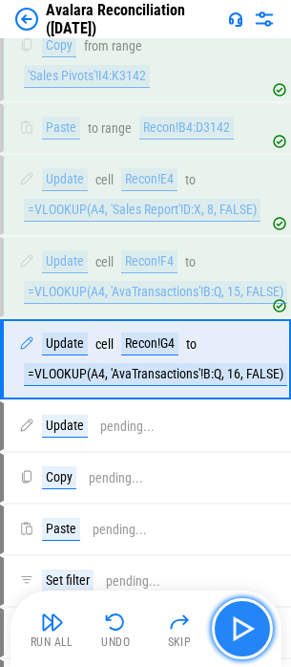
click at [237, 625] on img "button" at bounding box center [242, 628] width 31 height 31
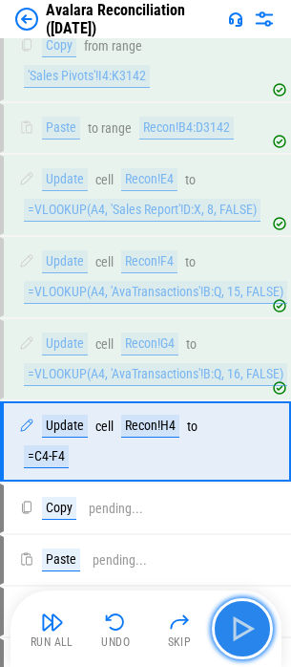
click at [237, 625] on img "button" at bounding box center [242, 628] width 31 height 31
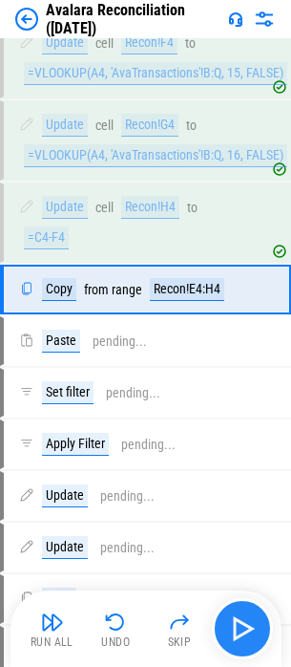
scroll to position [30097, 0]
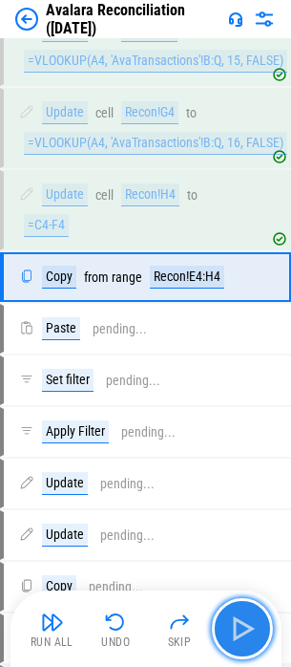
click at [237, 625] on img "button" at bounding box center [242, 628] width 31 height 31
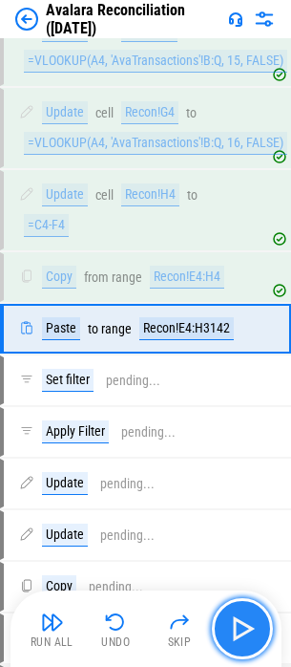
click at [237, 625] on img "button" at bounding box center [242, 628] width 31 height 31
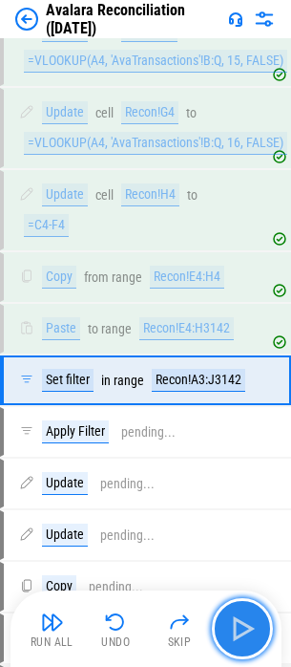
click at [252, 633] on img "button" at bounding box center [242, 628] width 31 height 31
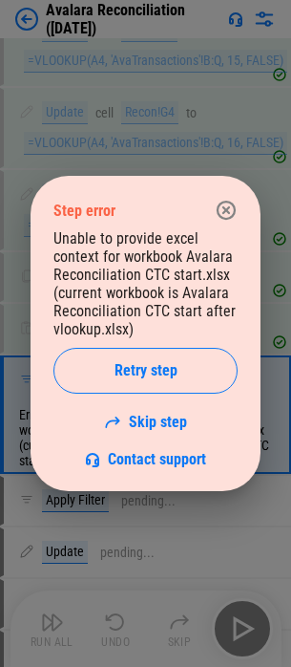
scroll to position [30345, 0]
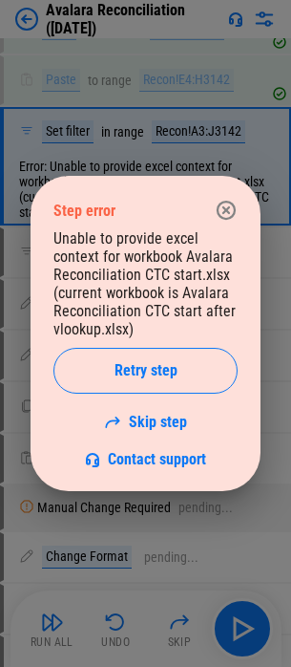
click at [222, 216] on icon "button" at bounding box center [226, 210] width 23 height 23
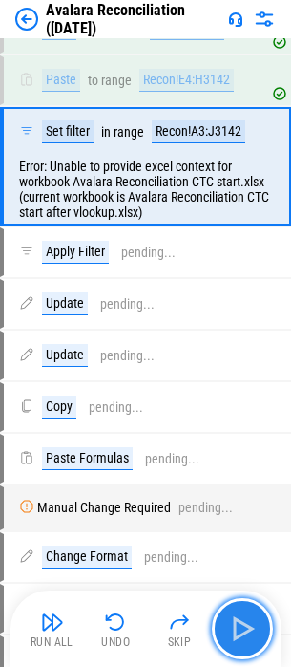
click at [239, 627] on img "button" at bounding box center [242, 628] width 31 height 31
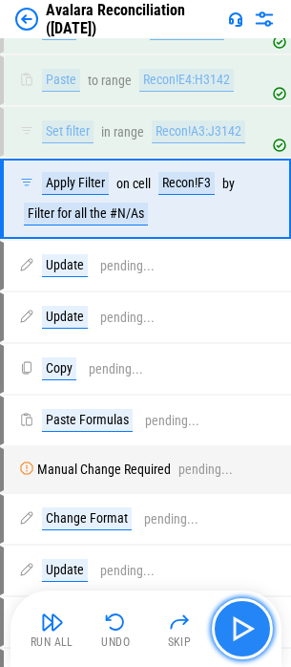
click at [255, 622] on img "button" at bounding box center [242, 628] width 31 height 31
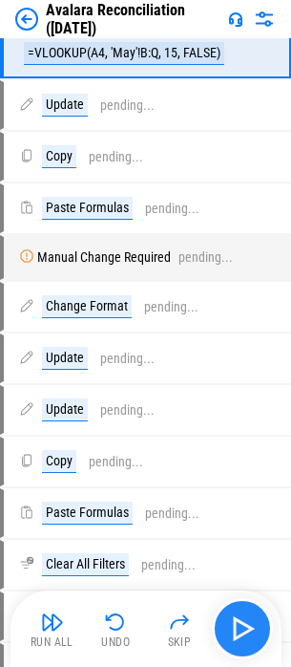
scroll to position [30598, 0]
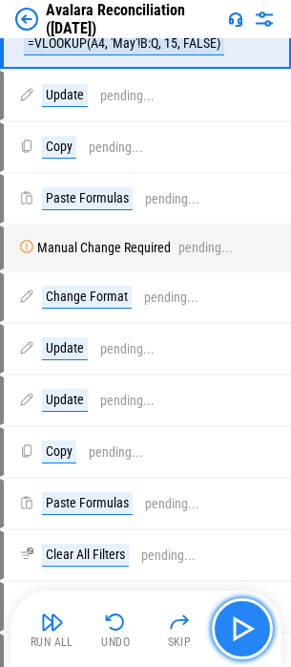
click at [253, 622] on img "button" at bounding box center [242, 628] width 31 height 31
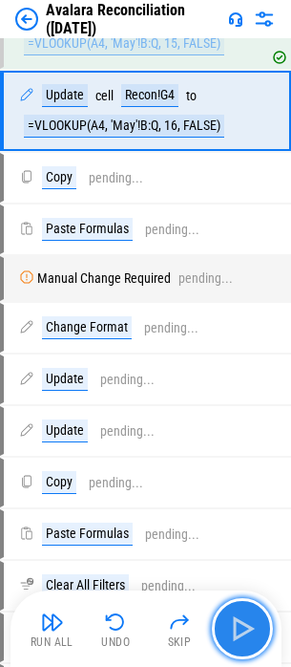
click at [253, 622] on img "button" at bounding box center [242, 628] width 31 height 31
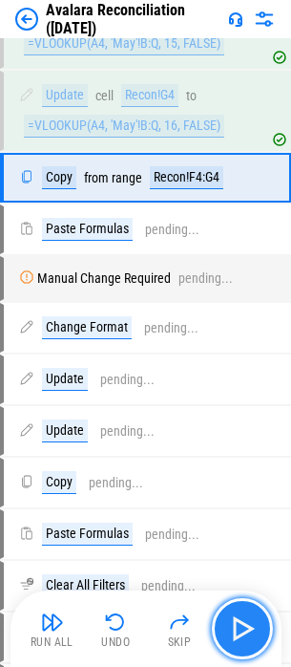
click at [245, 617] on img "button" at bounding box center [242, 628] width 31 height 31
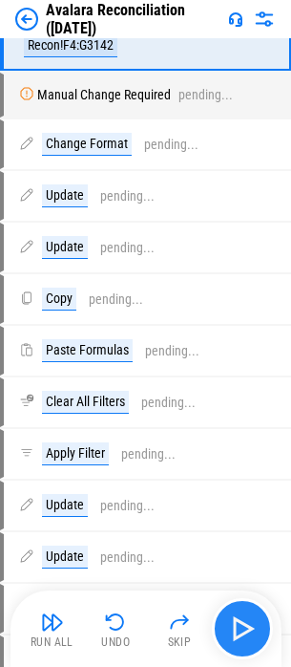
scroll to position [30814, 0]
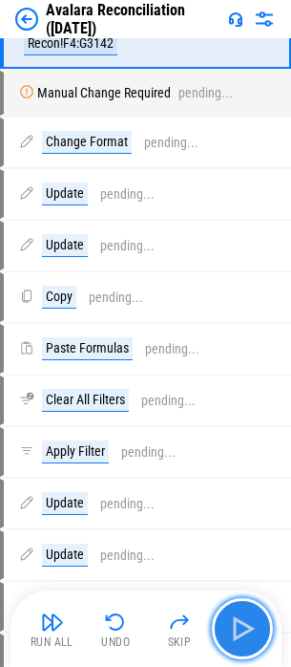
click at [245, 617] on img "button" at bounding box center [242, 628] width 31 height 31
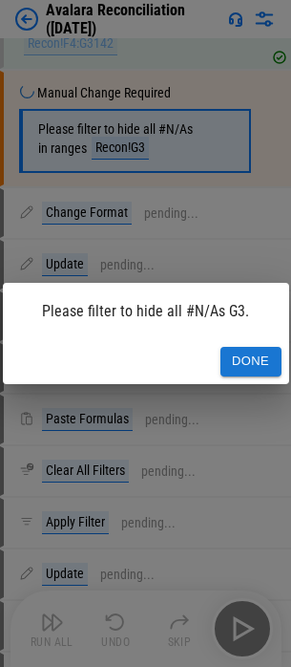
click at [252, 343] on div "Done" at bounding box center [146, 361] width 287 height 45
click at [252, 352] on button "Done" at bounding box center [251, 362] width 61 height 30
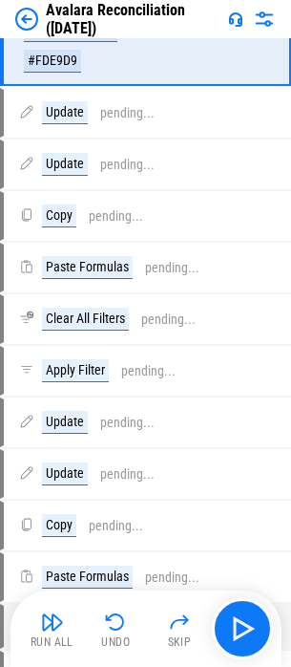
scroll to position [31026, 0]
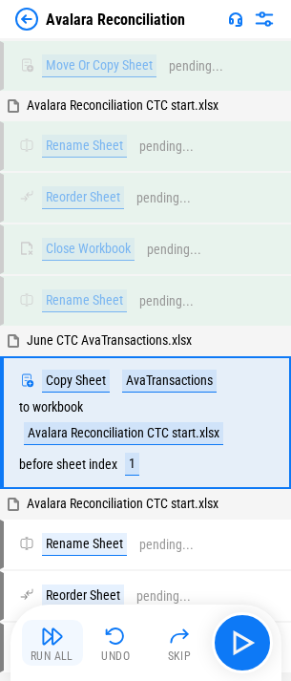
scroll to position [22551, 0]
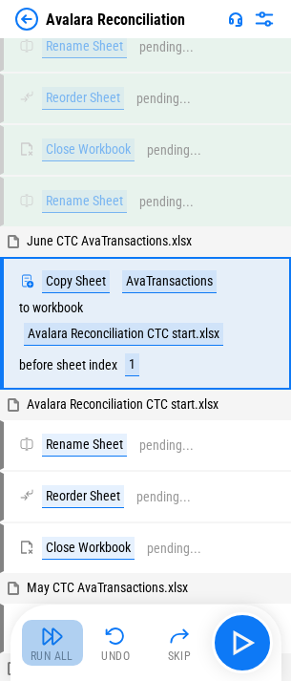
click at [51, 631] on img "button" at bounding box center [52, 636] width 23 height 23
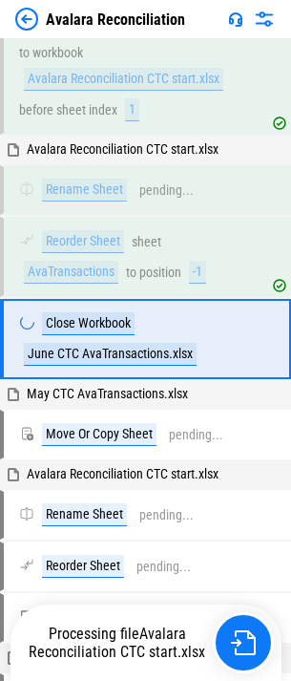
scroll to position [22822, 0]
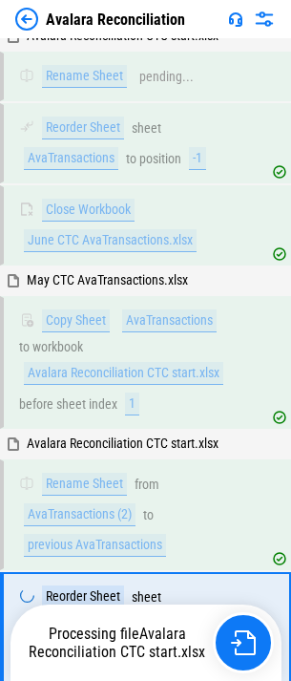
scroll to position [23224, 0]
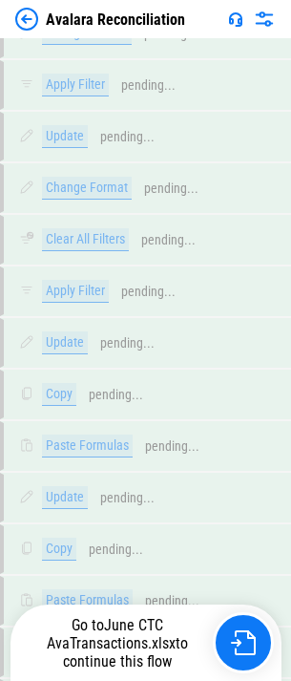
scroll to position [22551, 0]
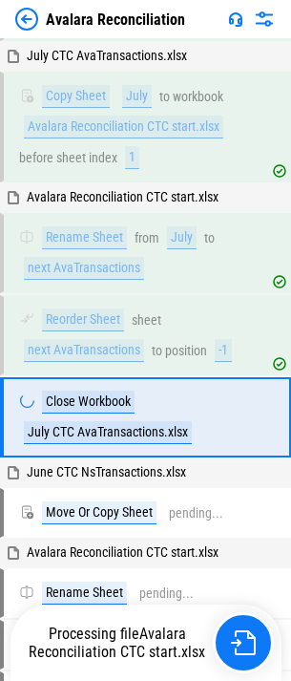
scroll to position [23739, 0]
